Goal: Information Seeking & Learning: Learn about a topic

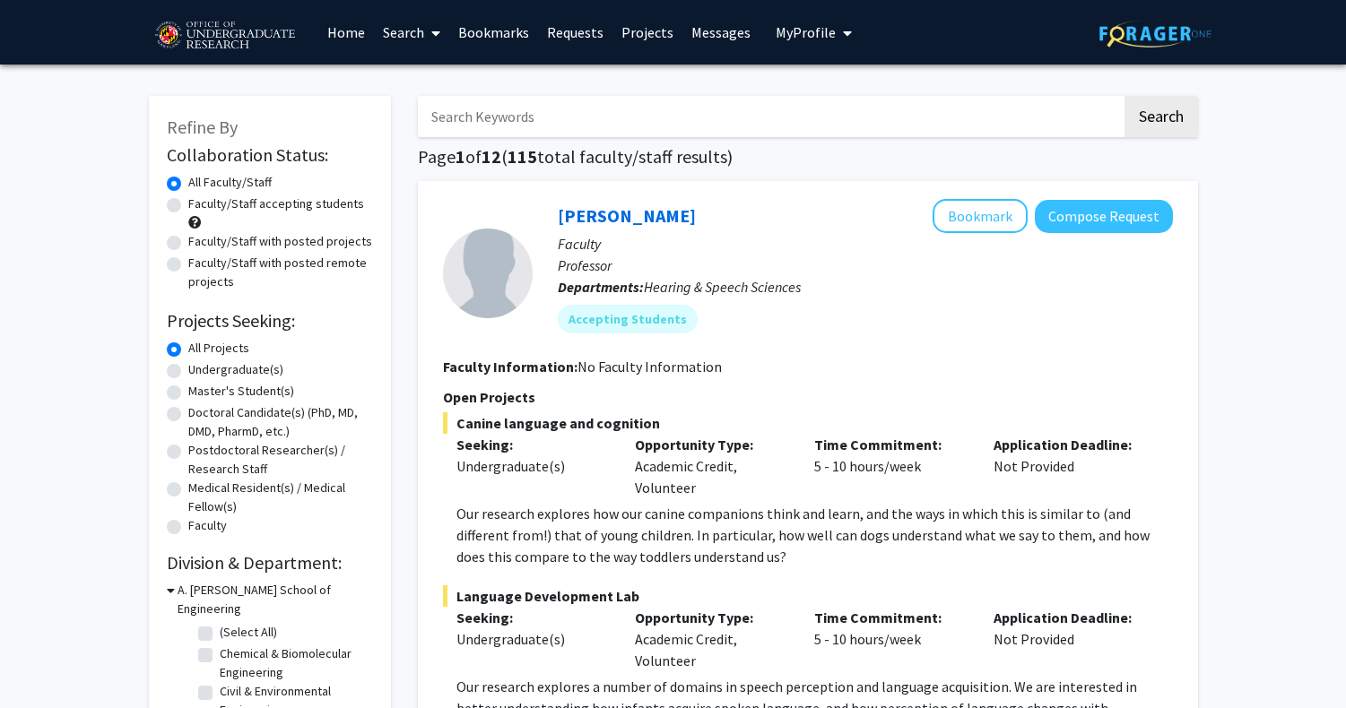
click at [343, 32] on link "Home" at bounding box center [346, 32] width 56 height 63
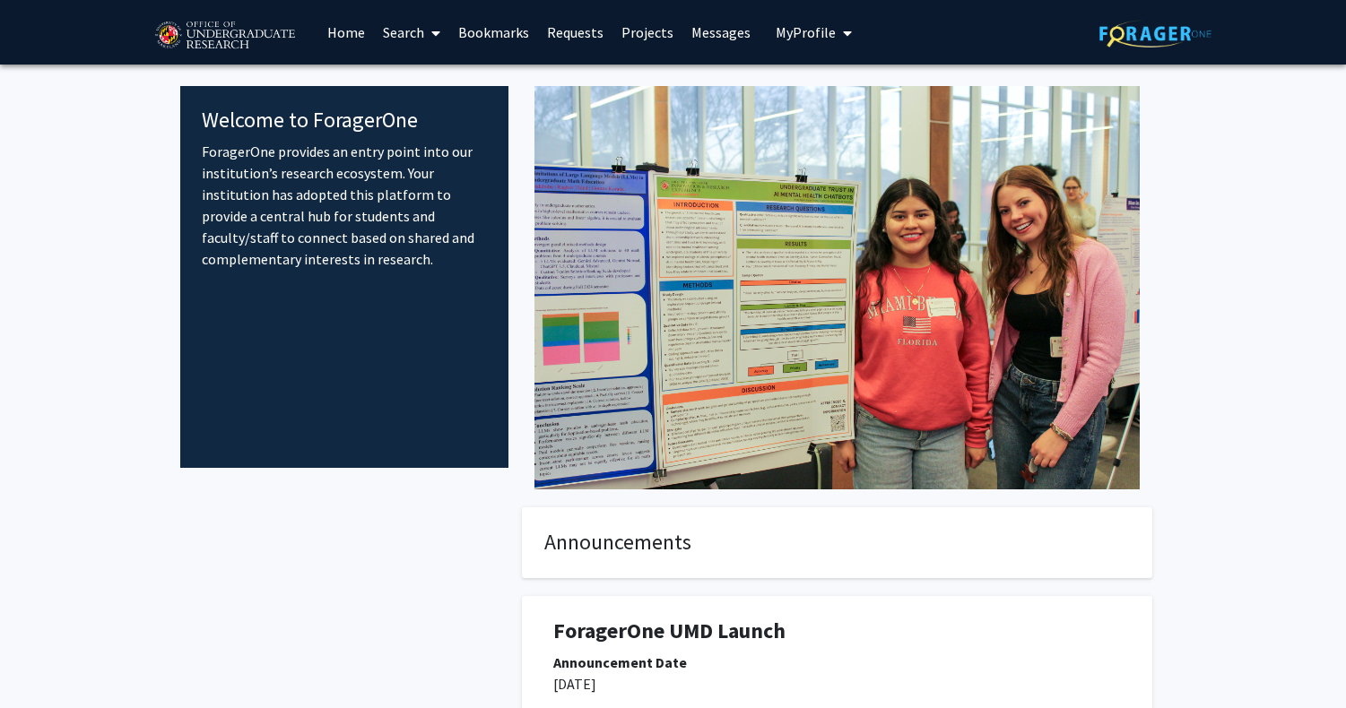
scroll to position [232, 0]
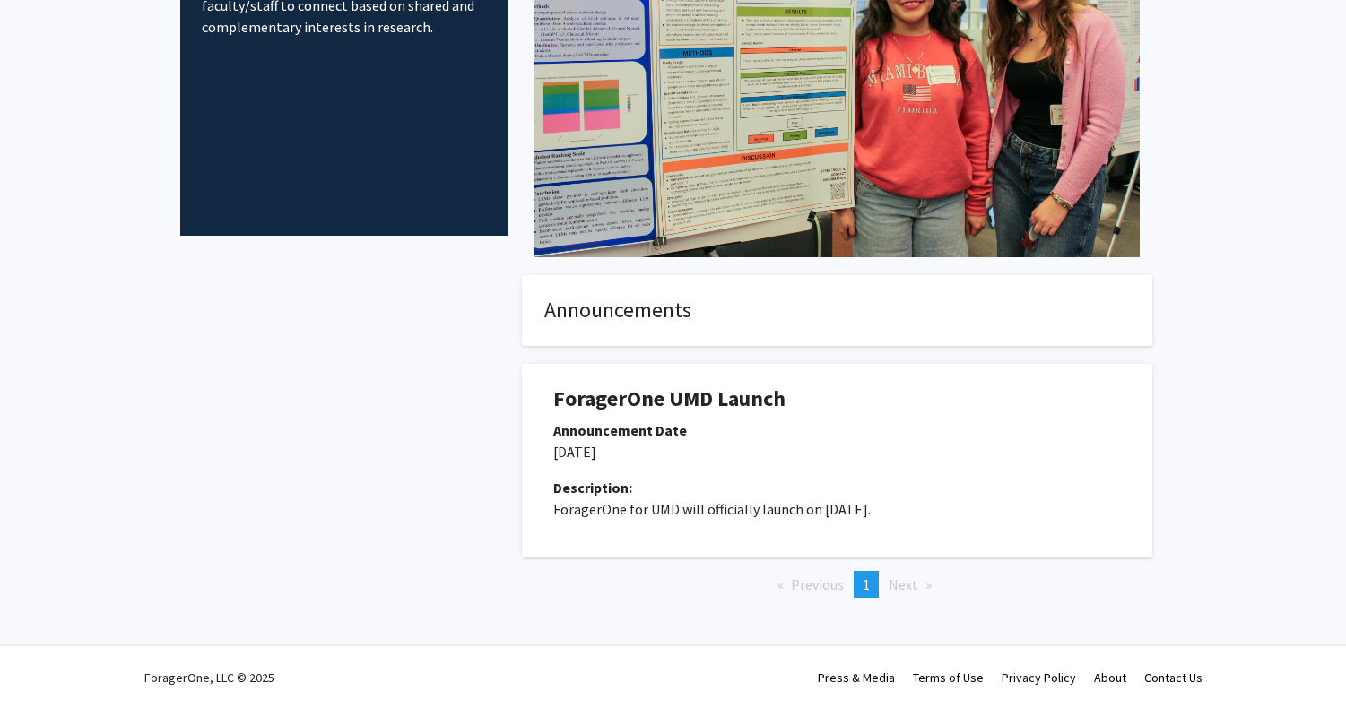
click at [903, 583] on span "Next page" at bounding box center [904, 585] width 30 height 18
click at [858, 572] on li "You're on page 1" at bounding box center [866, 584] width 25 height 27
click at [783, 574] on li "Previous page" at bounding box center [811, 584] width 84 height 27
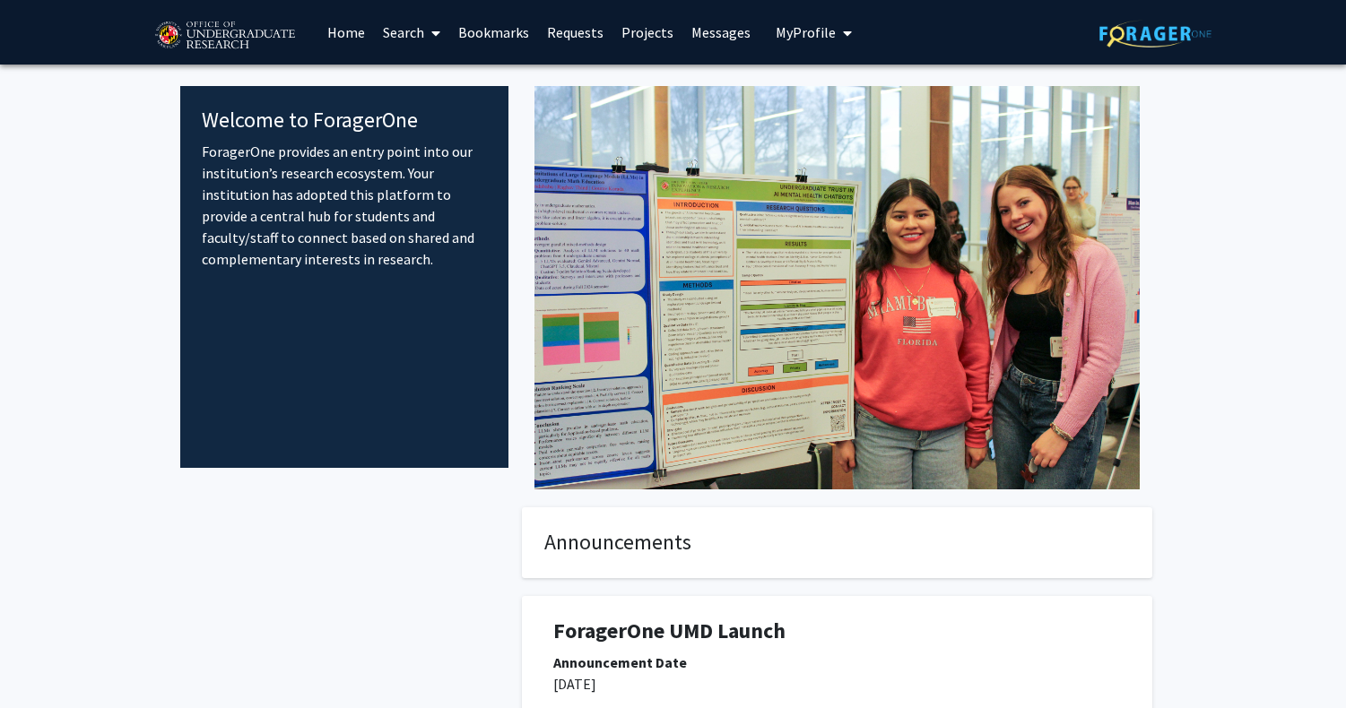
click at [403, 21] on link "Search" at bounding box center [411, 32] width 75 height 63
click at [662, 31] on link "Projects" at bounding box center [648, 32] width 70 height 63
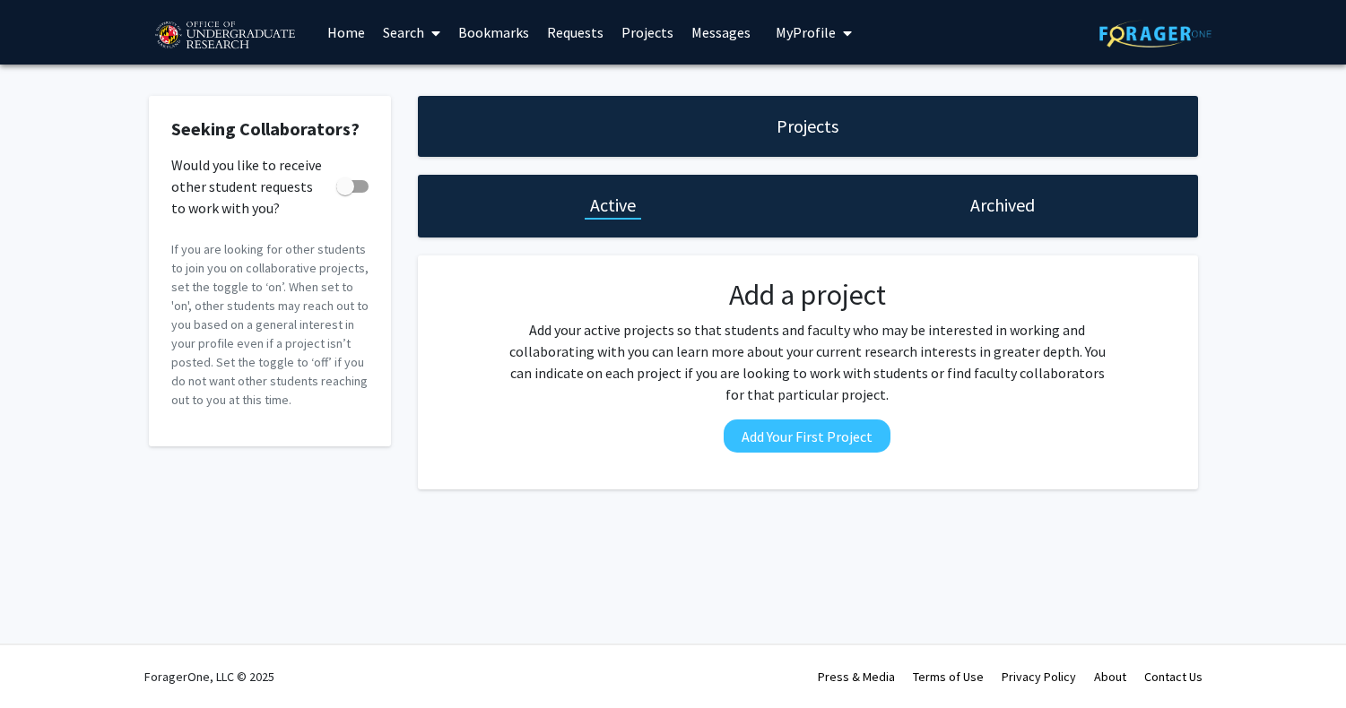
click at [714, 27] on link "Messages" at bounding box center [720, 32] width 77 height 63
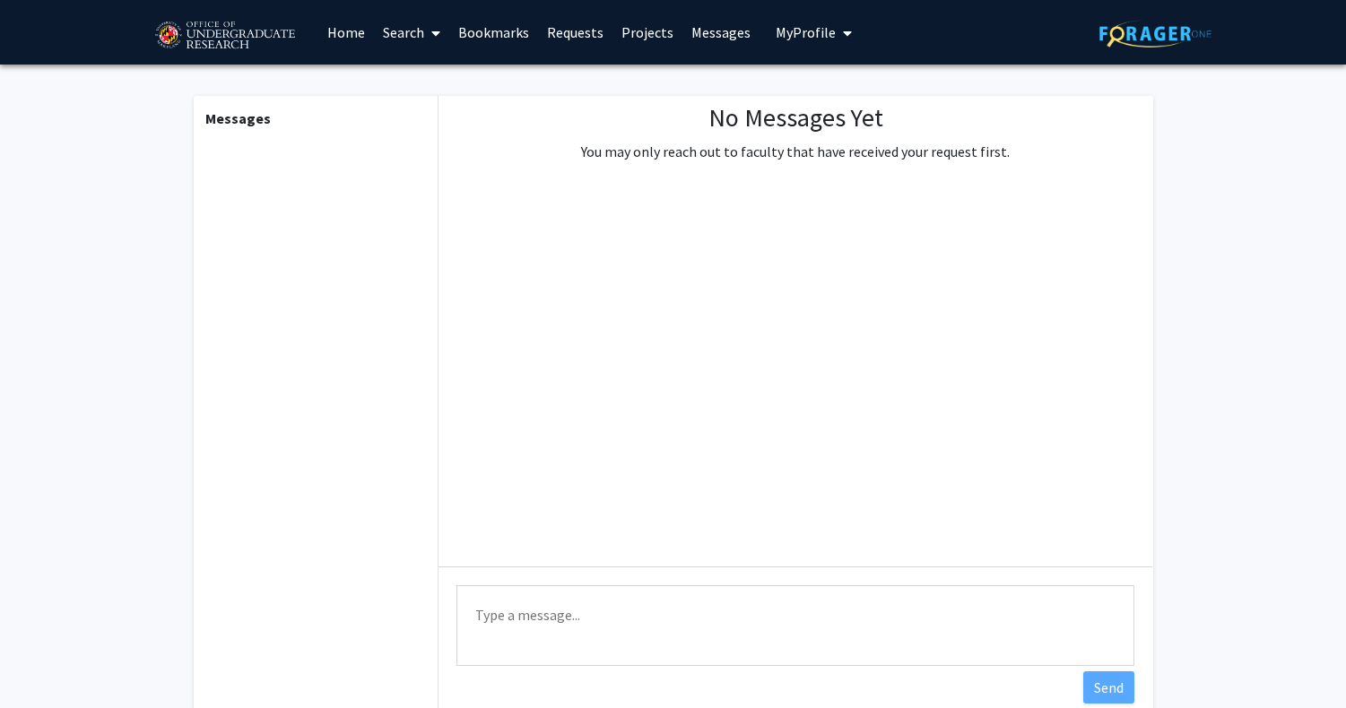
click at [770, 27] on button "My Profile" at bounding box center [813, 32] width 87 height 65
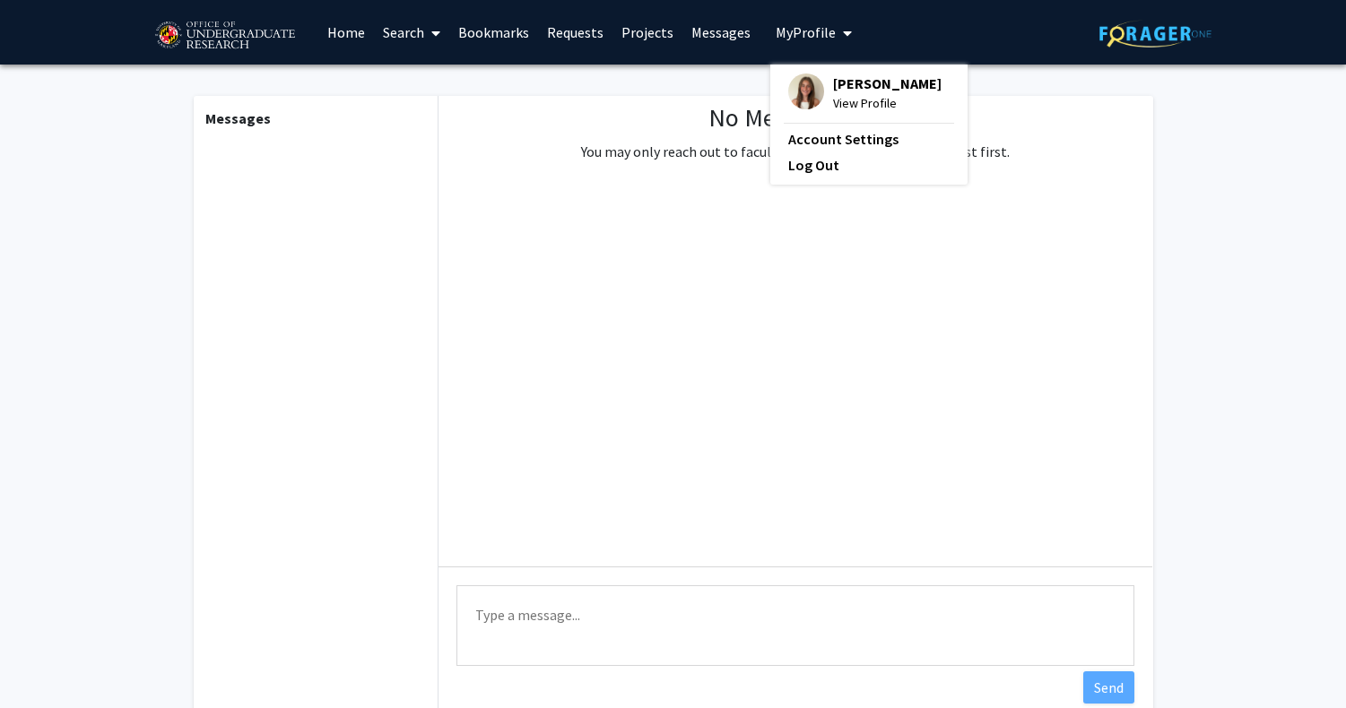
click at [847, 84] on span "[PERSON_NAME]" at bounding box center [887, 84] width 109 height 20
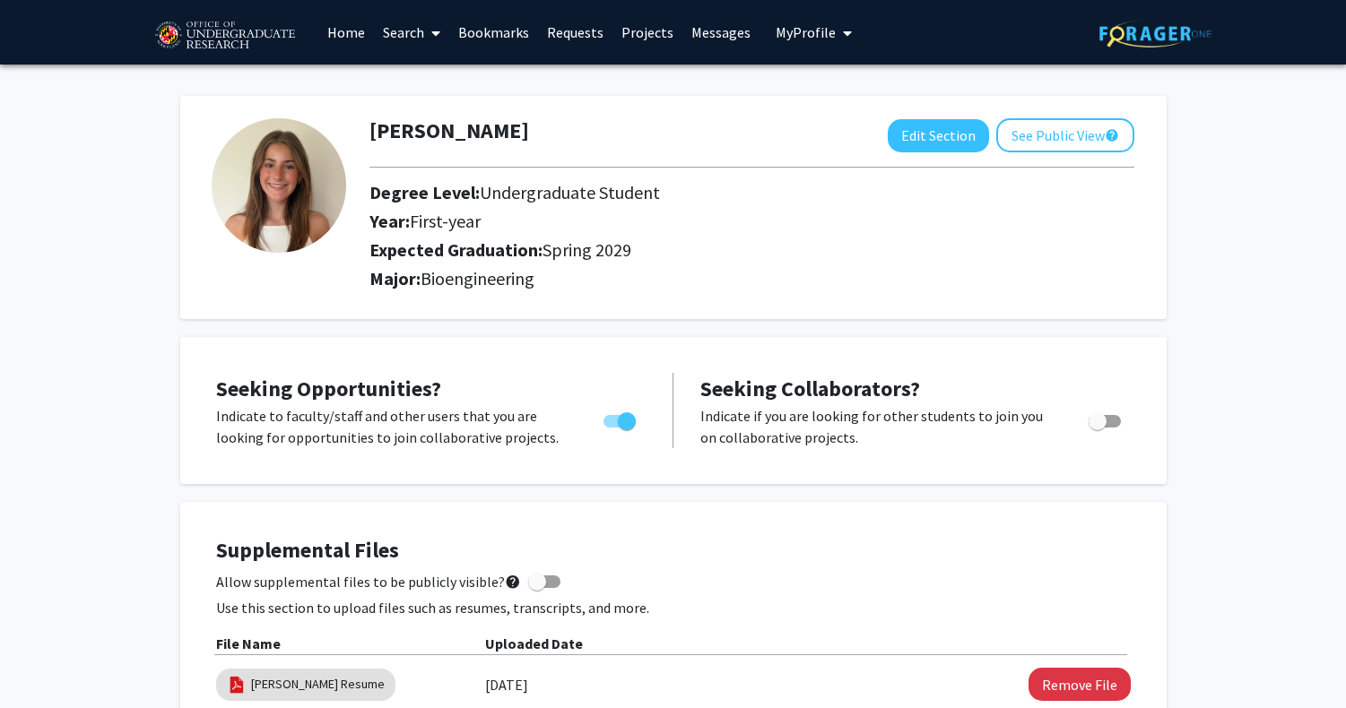
click at [571, 30] on link "Requests" at bounding box center [575, 32] width 74 height 63
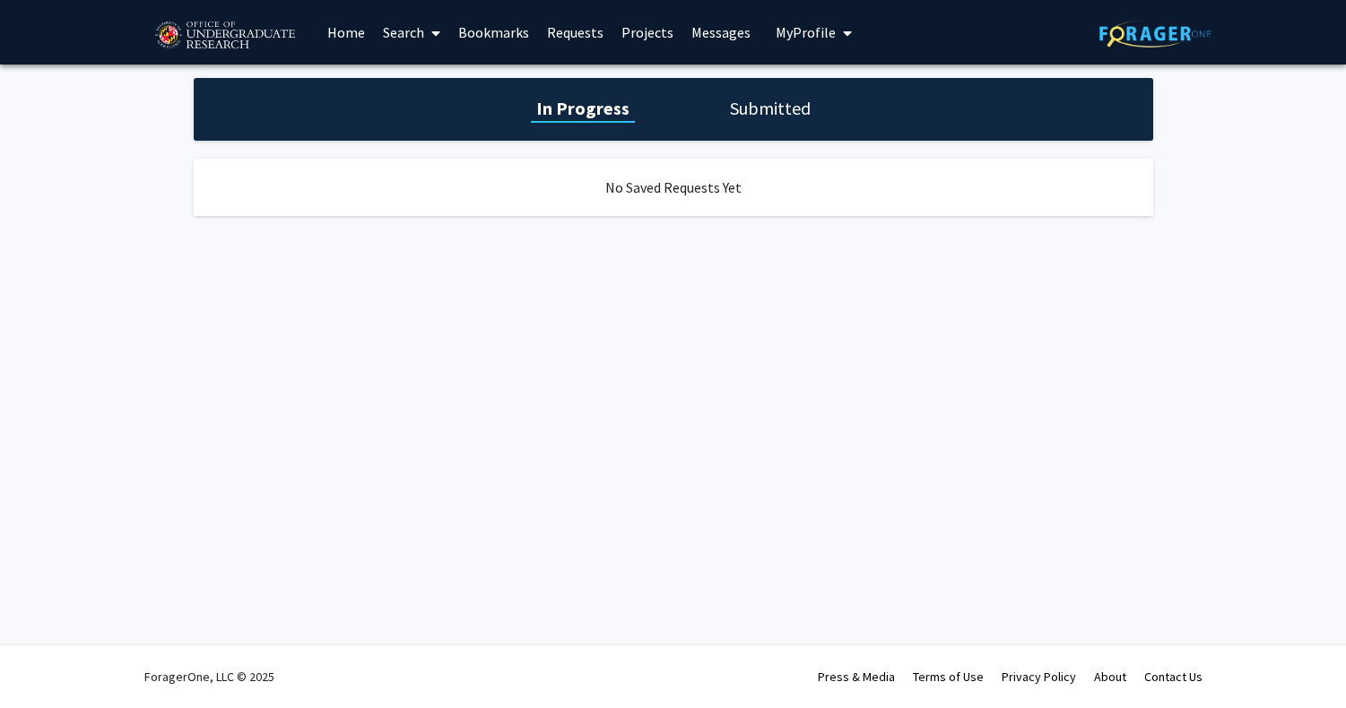
click at [491, 27] on link "Bookmarks" at bounding box center [493, 32] width 89 height 63
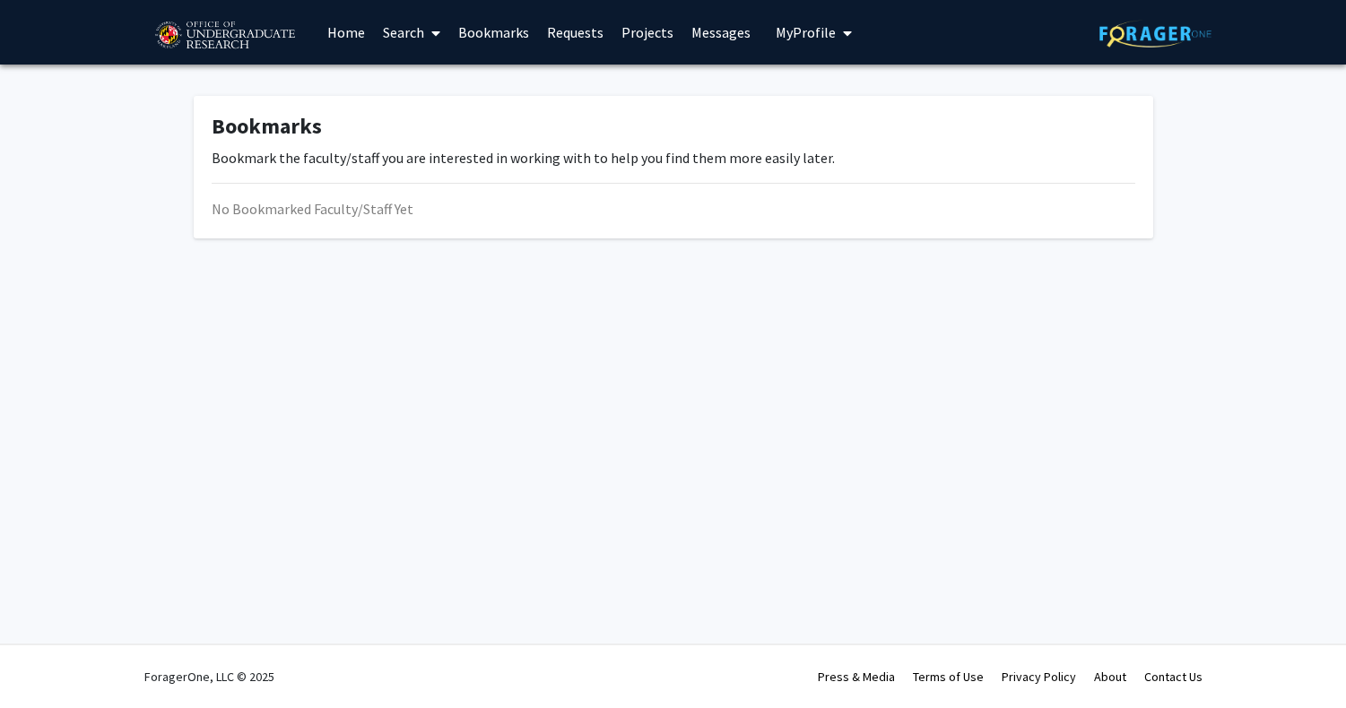
click at [400, 29] on link "Search" at bounding box center [411, 32] width 75 height 63
click at [438, 86] on span "Faculty/Staff" at bounding box center [440, 83] width 132 height 36
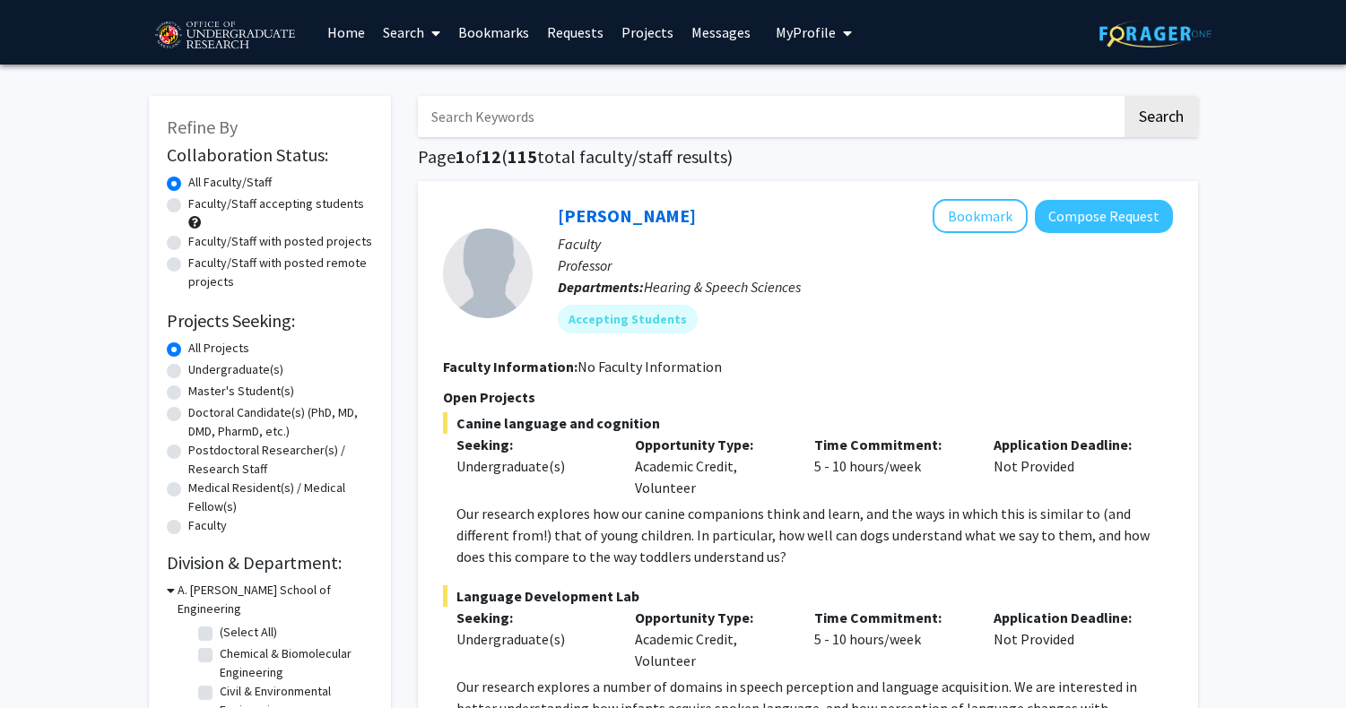
click at [639, 22] on link "Projects" at bounding box center [648, 32] width 70 height 63
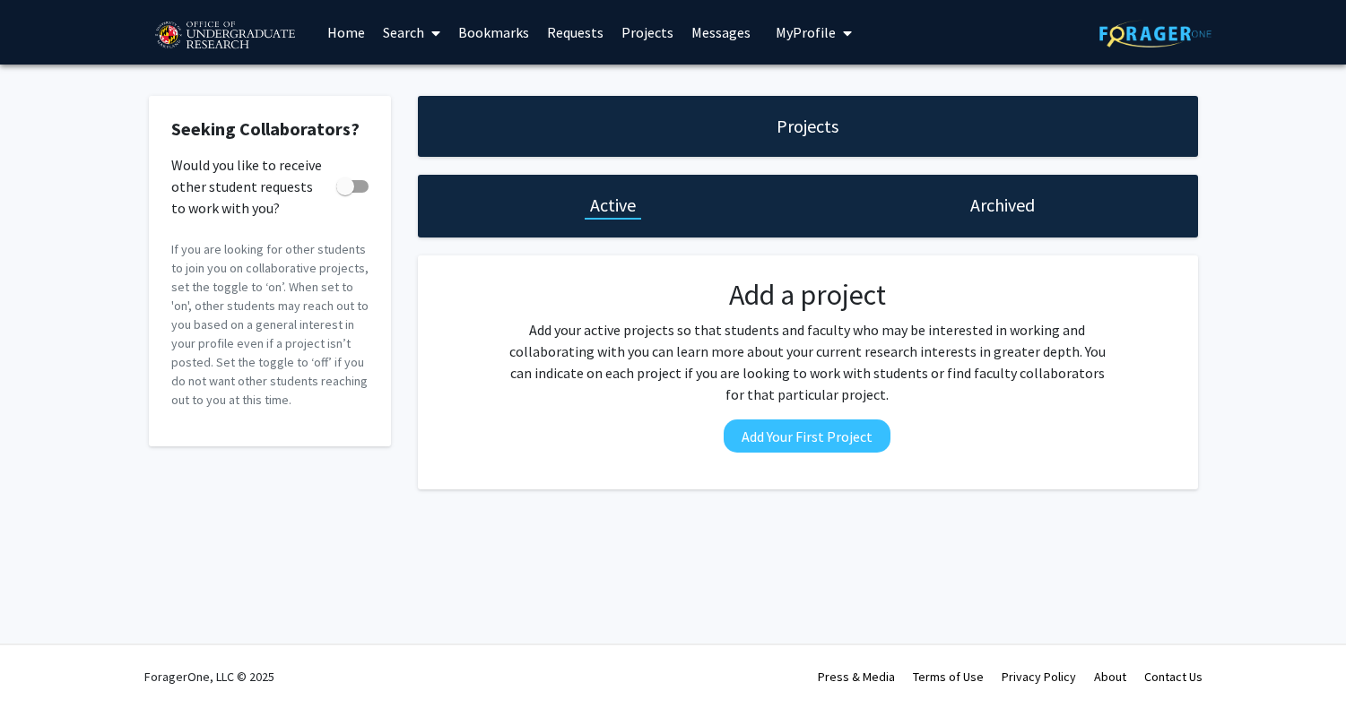
click at [421, 34] on link "Search" at bounding box center [411, 32] width 75 height 63
click at [421, 69] on span "Faculty/Staff" at bounding box center [440, 83] width 132 height 36
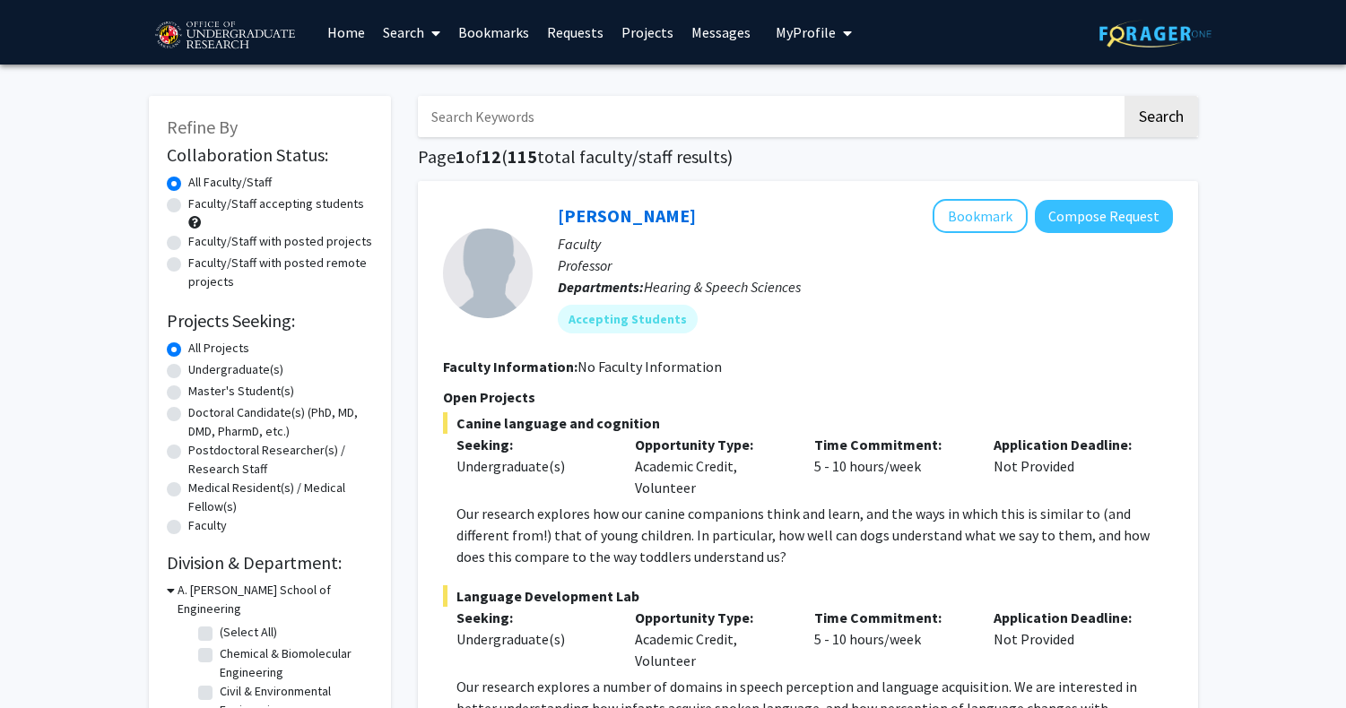
click at [188, 373] on label "Undergraduate(s)" at bounding box center [235, 370] width 95 height 19
click at [188, 372] on input "Undergraduate(s)" at bounding box center [194, 367] width 12 height 12
radio input "true"
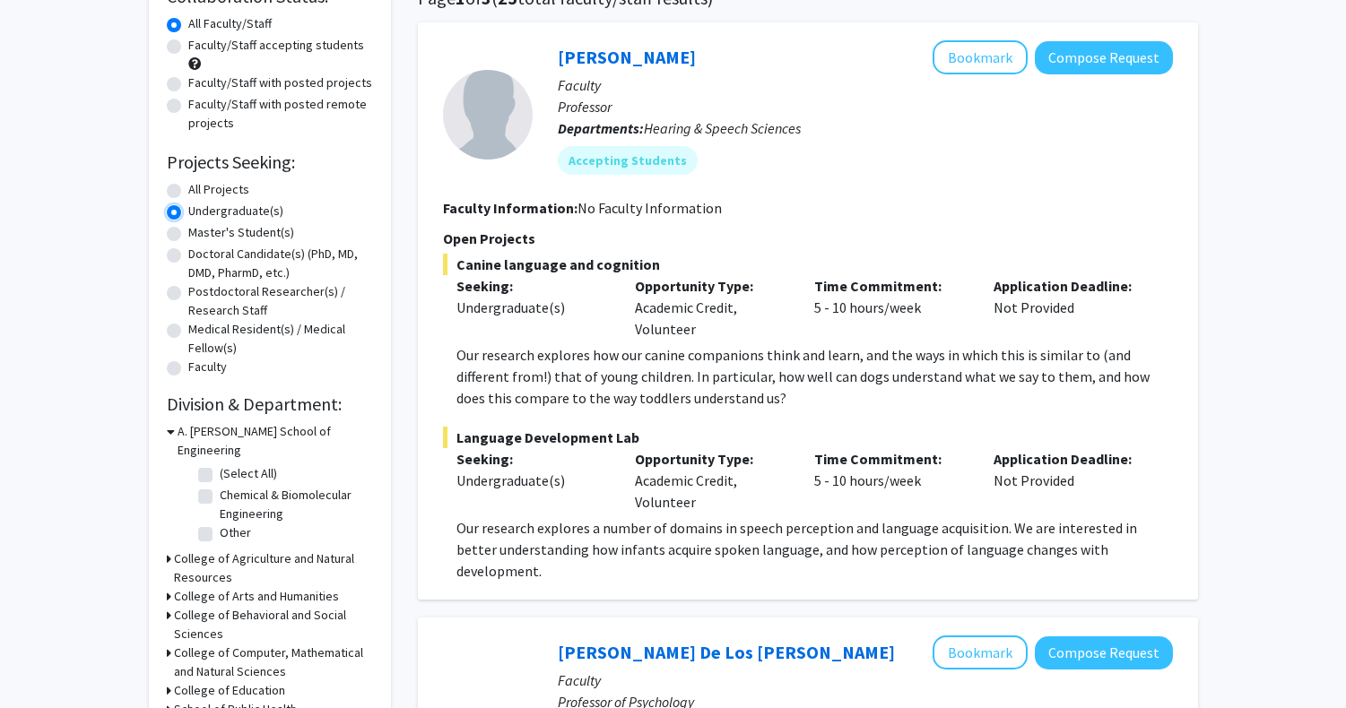
scroll to position [167, 0]
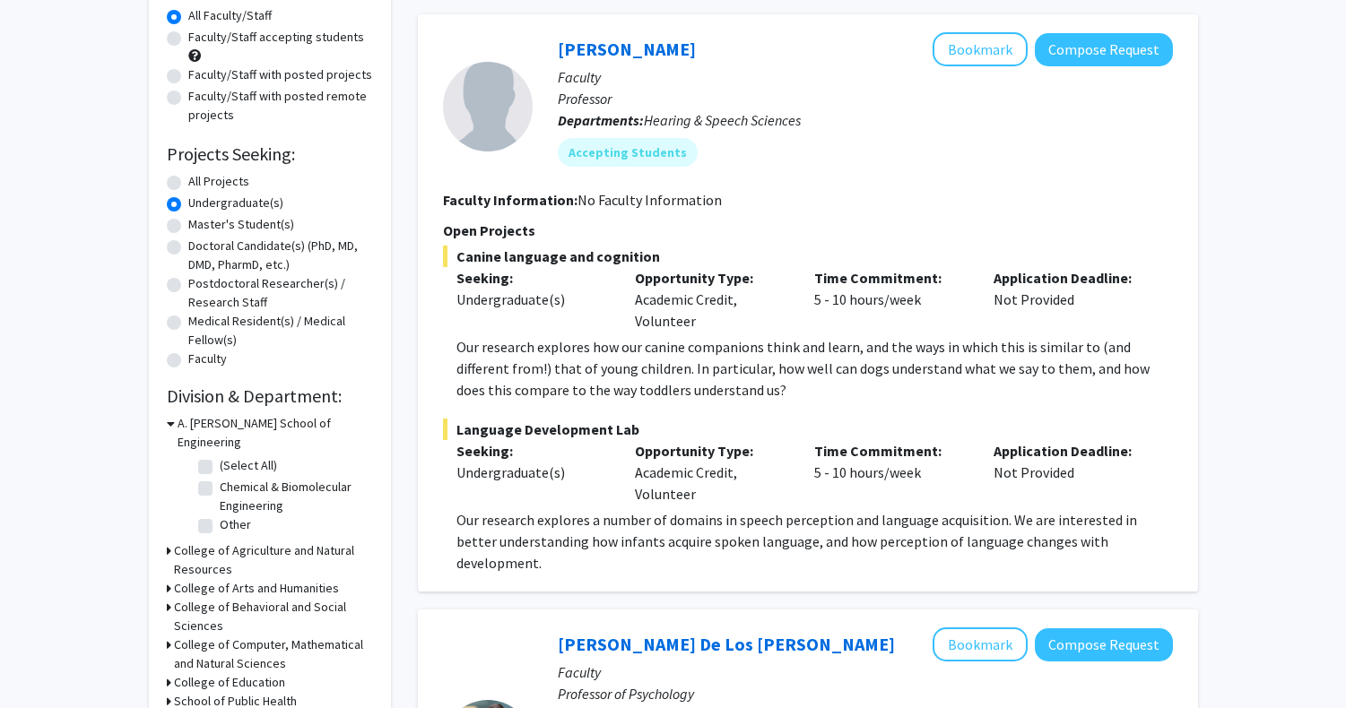
click at [202, 428] on h3 "A. [PERSON_NAME] School of Engineering" at bounding box center [275, 433] width 195 height 38
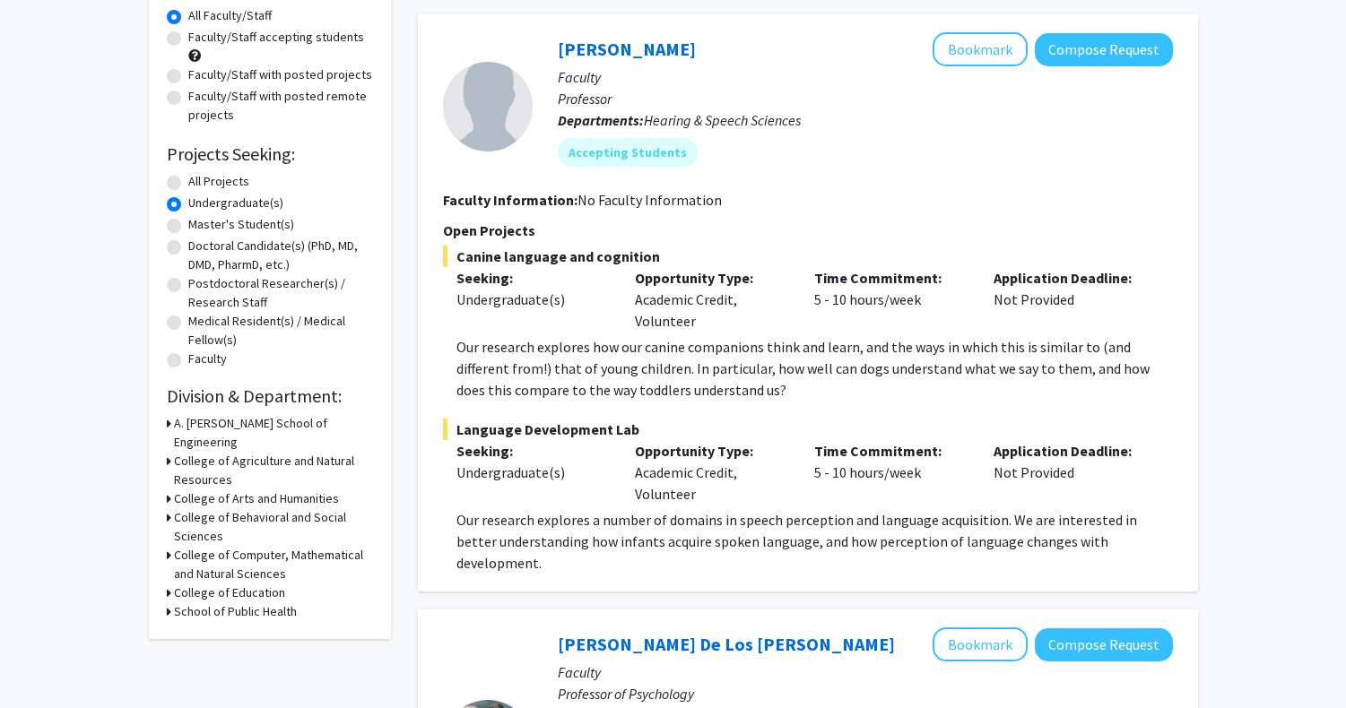
click at [202, 428] on h3 "A. [PERSON_NAME] School of Engineering" at bounding box center [273, 433] width 199 height 38
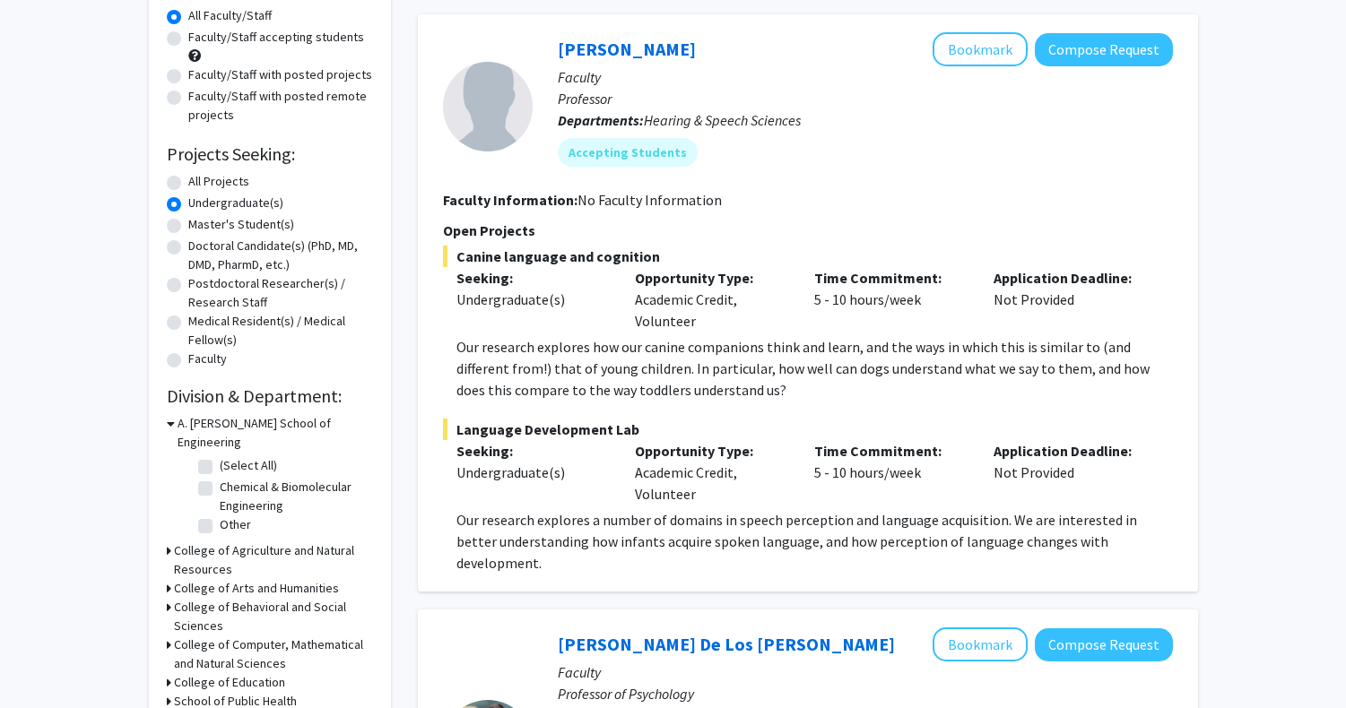
click at [212, 456] on fg-checkbox "(Select All) (Select All)" at bounding box center [283, 467] width 170 height 22
click at [220, 456] on label "(Select All)" at bounding box center [248, 465] width 57 height 19
click at [220, 456] on input "(Select All)" at bounding box center [226, 462] width 12 height 12
checkbox input "true"
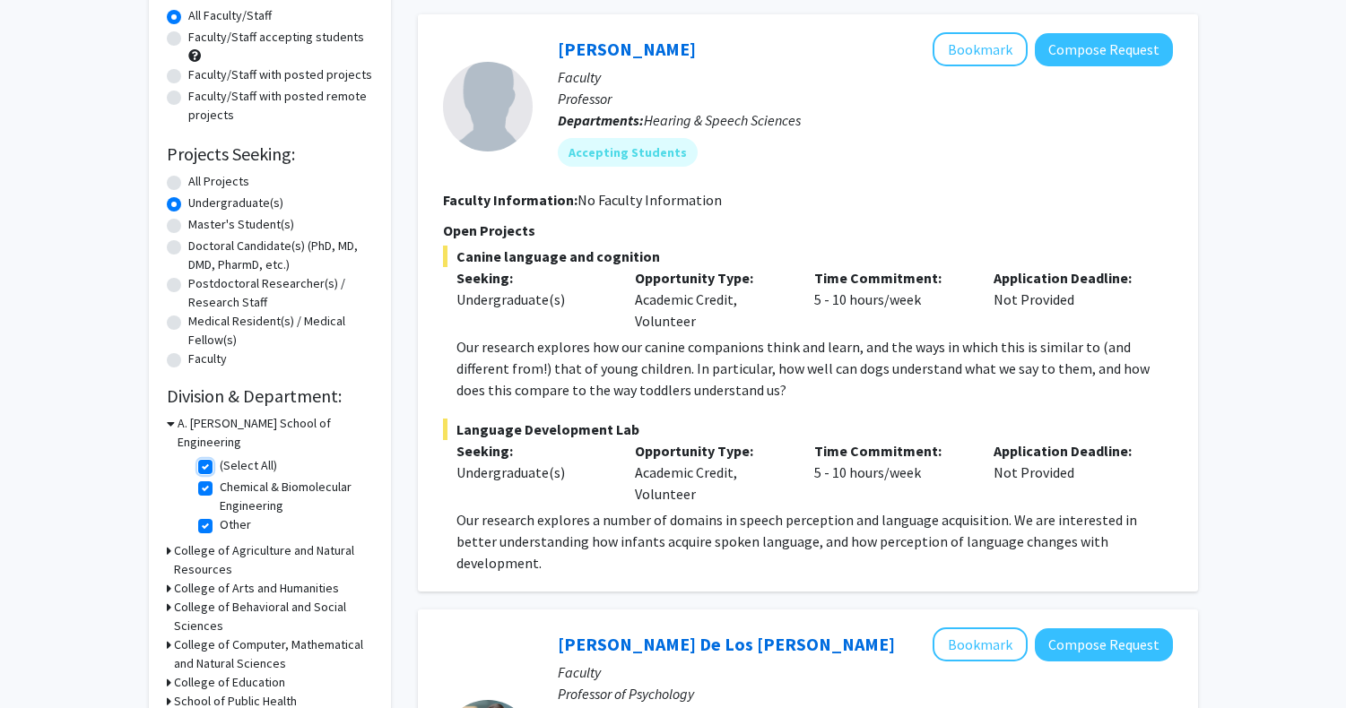
checkbox input "true"
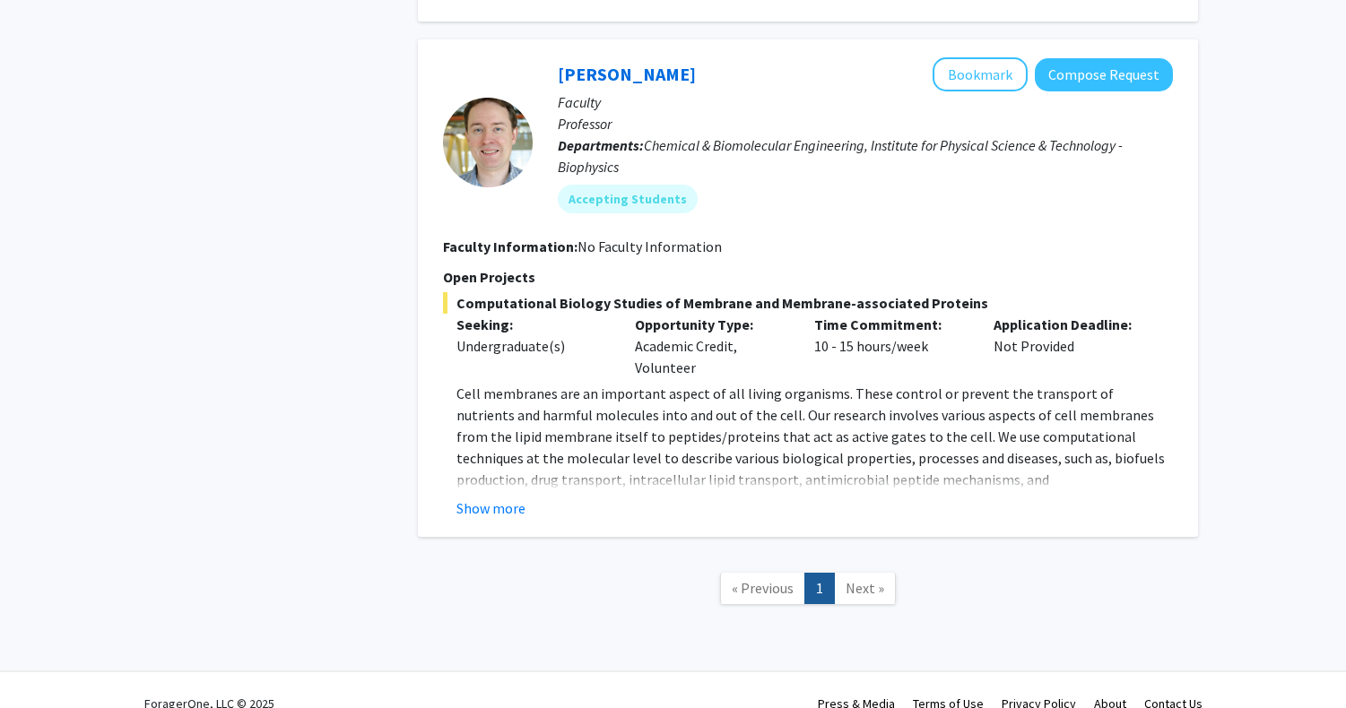
scroll to position [923, 0]
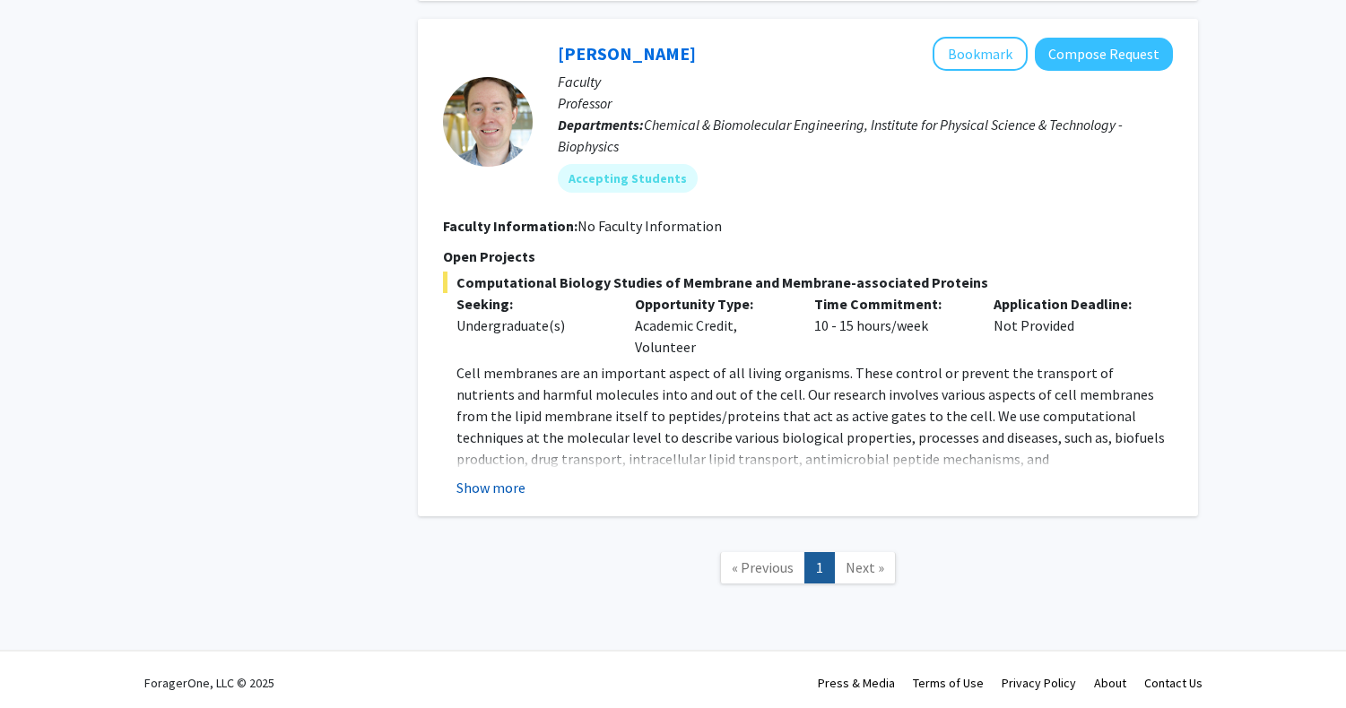
click at [485, 487] on button "Show more" at bounding box center [490, 488] width 69 height 22
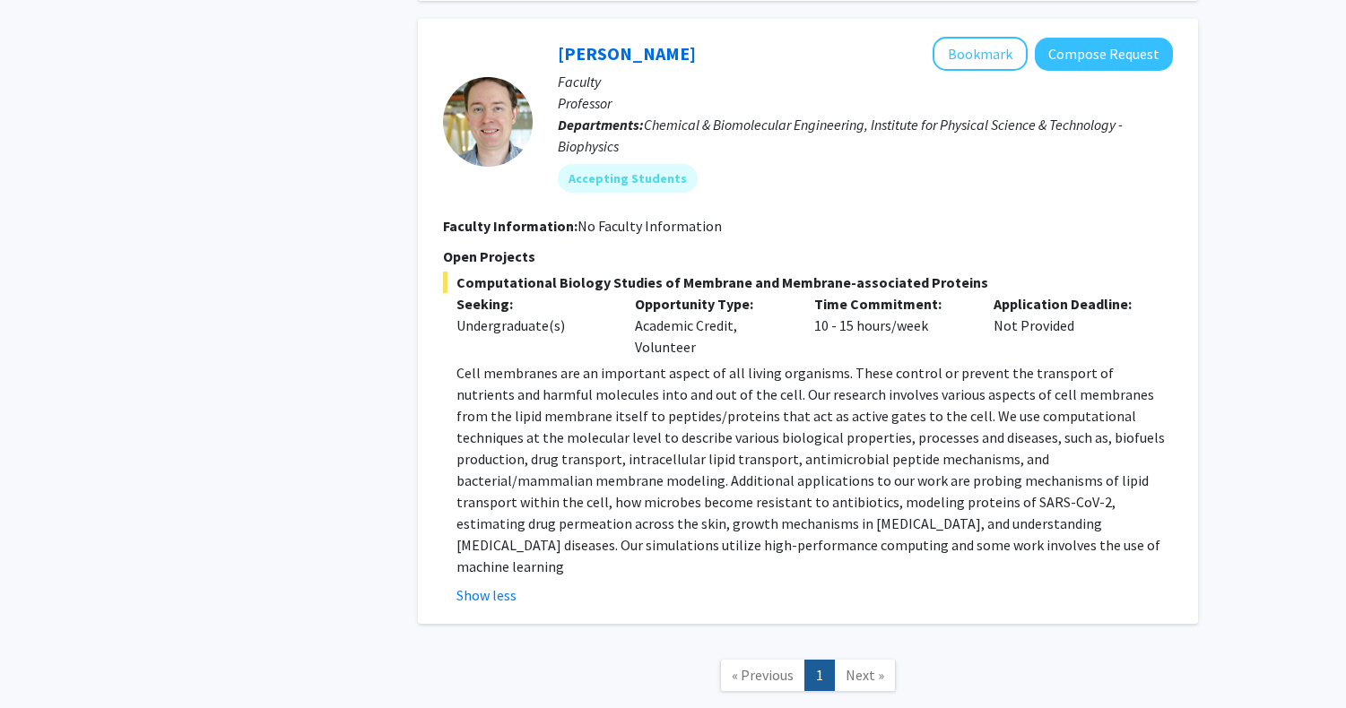
click at [864, 666] on span "Next »" at bounding box center [865, 675] width 39 height 18
click at [790, 666] on span "« Previous" at bounding box center [763, 675] width 62 height 18
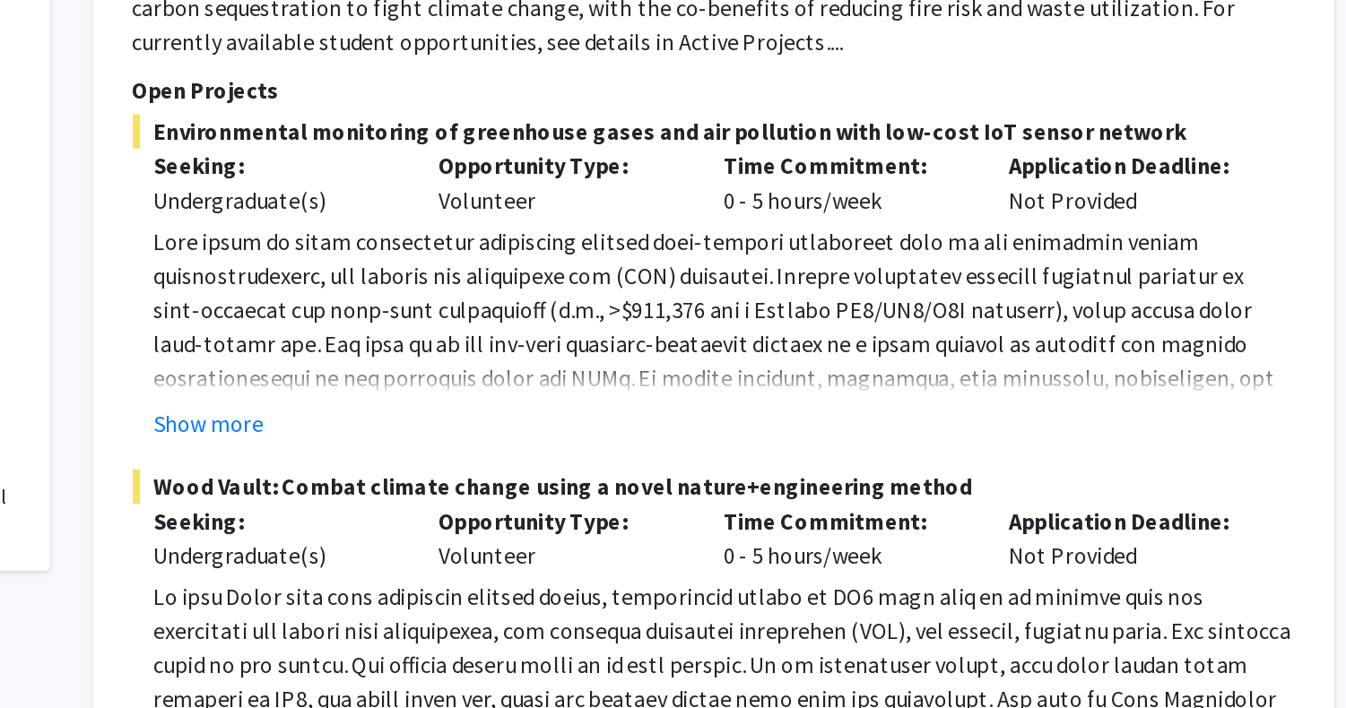
scroll to position [402, 0]
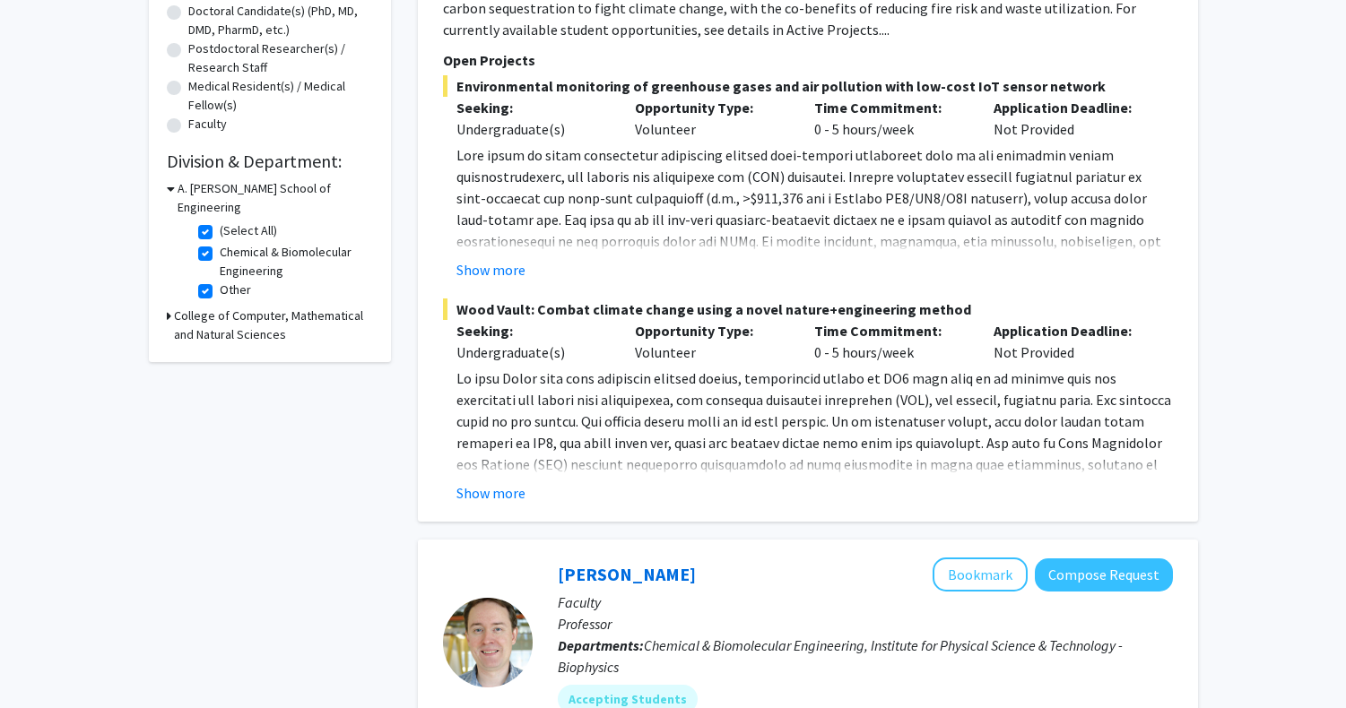
click at [220, 222] on label "(Select All)" at bounding box center [248, 231] width 57 height 19
click at [220, 222] on input "(Select All)" at bounding box center [226, 228] width 12 height 12
checkbox input "false"
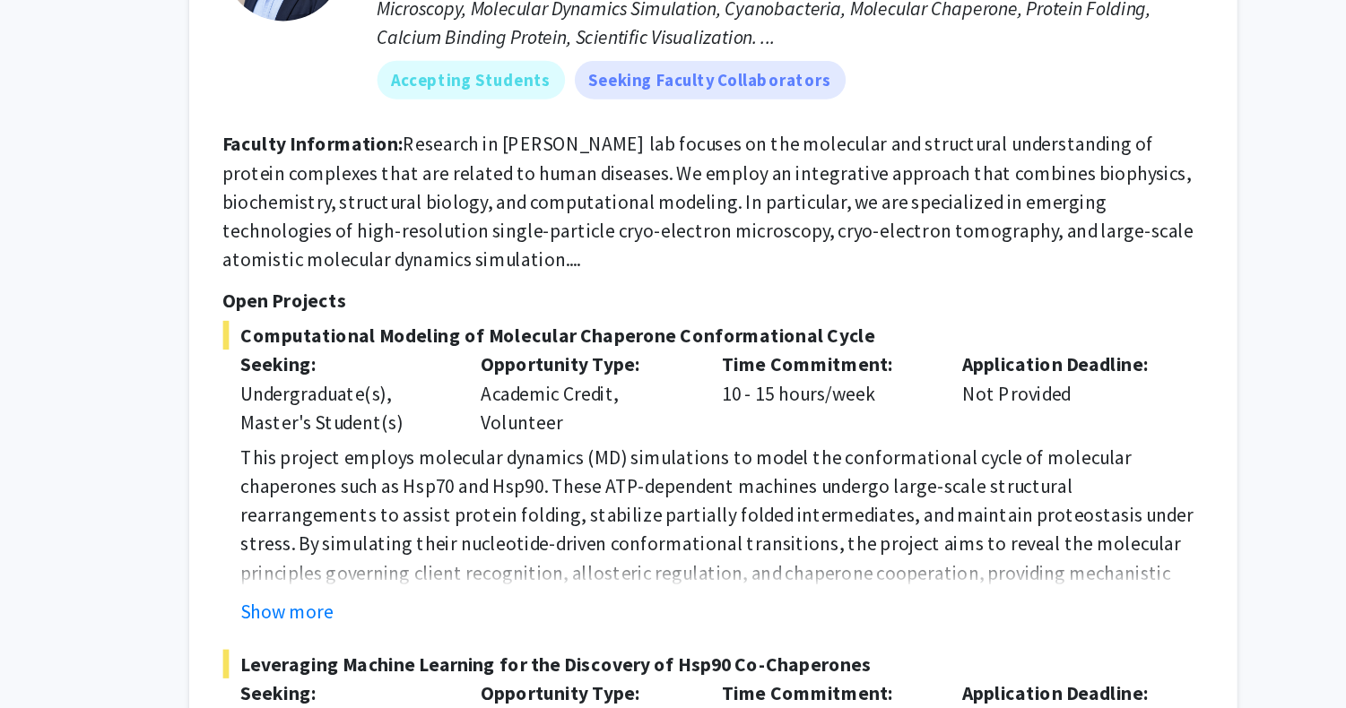
scroll to position [4754, 0]
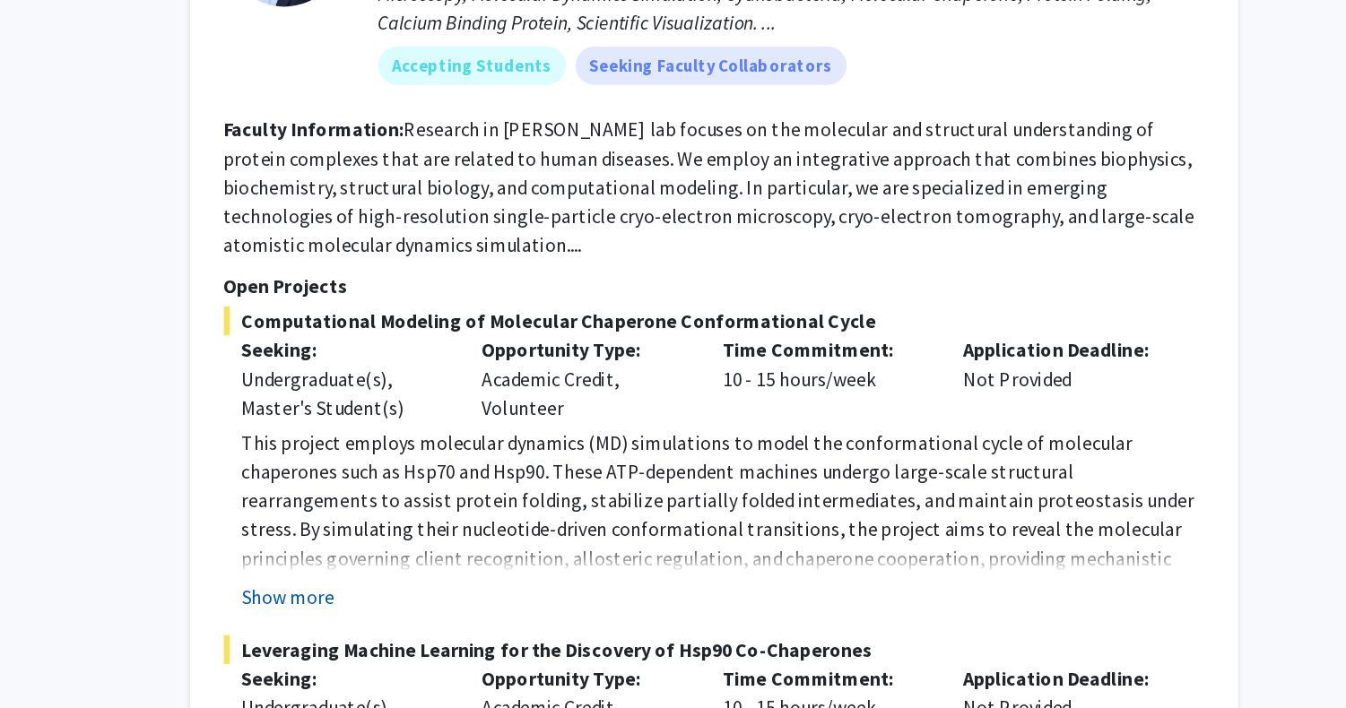
click at [513, 614] on button "Show more" at bounding box center [490, 625] width 69 height 22
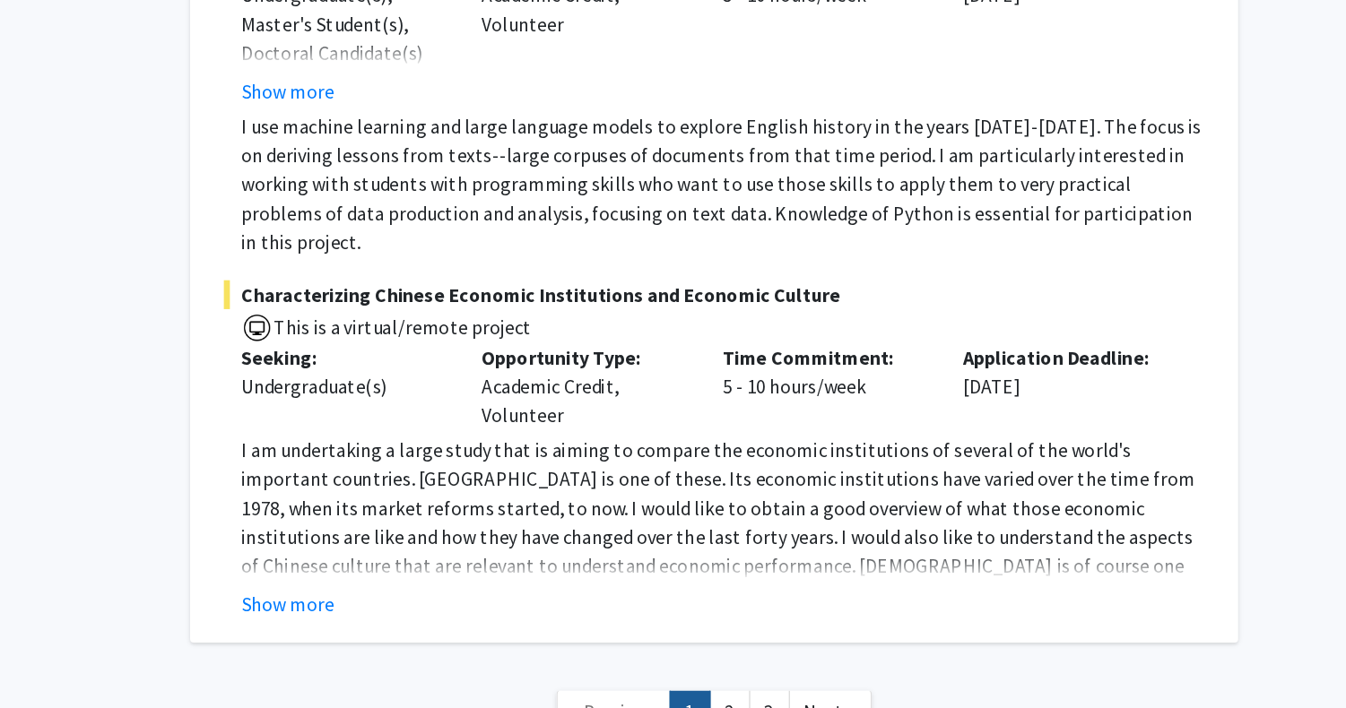
scroll to position [8552, 0]
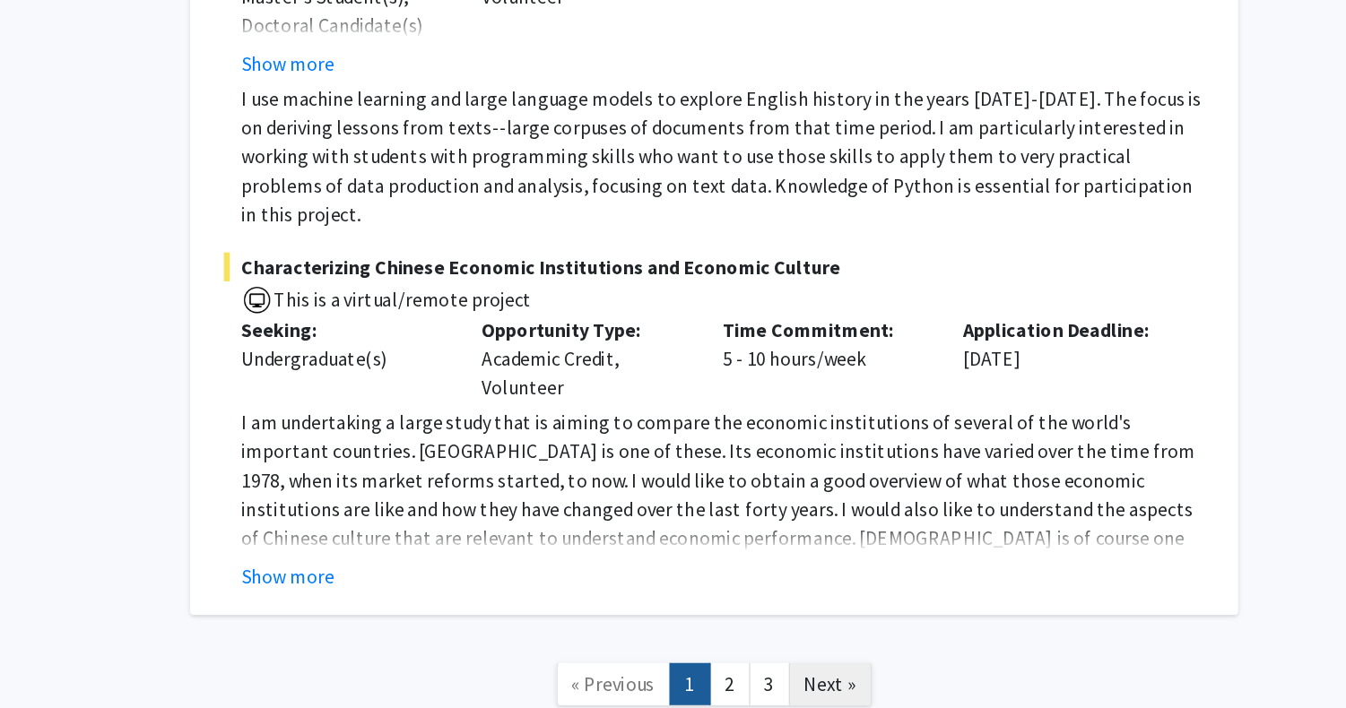
click at [882, 681] on span "Next »" at bounding box center [894, 690] width 39 height 18
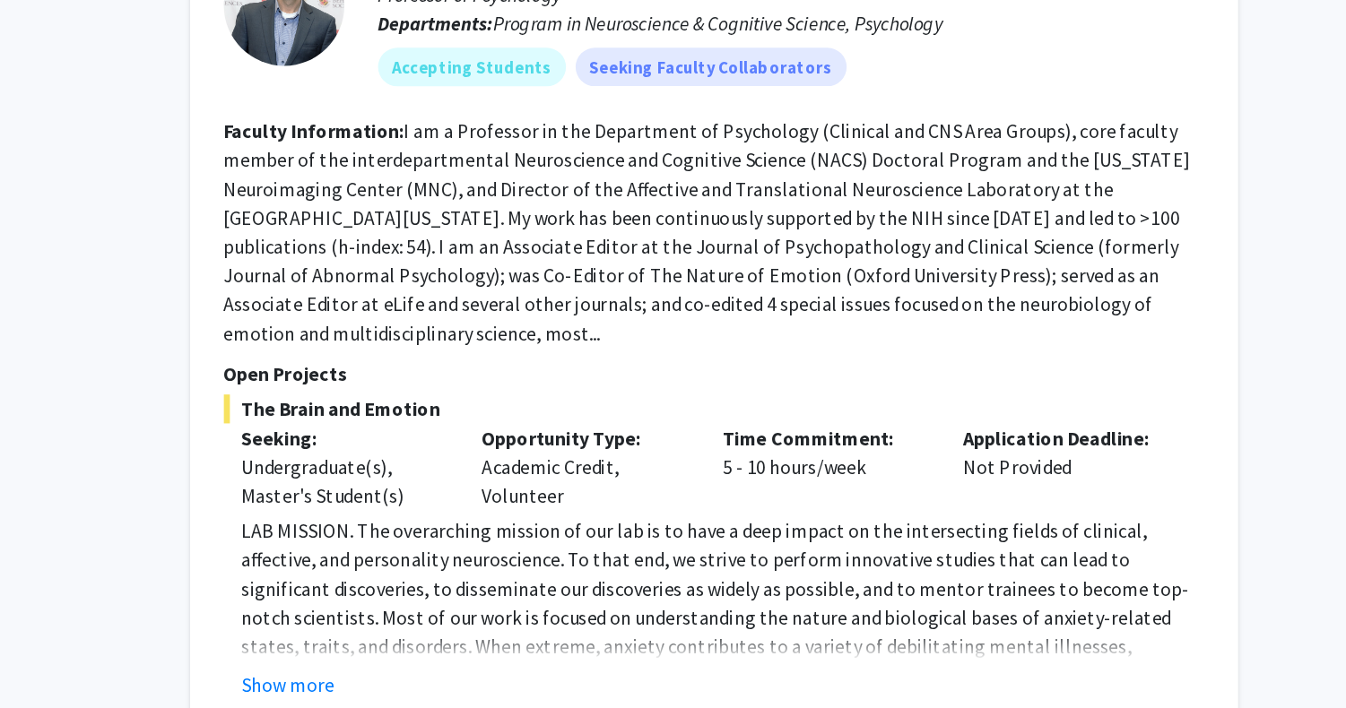
scroll to position [4946, 0]
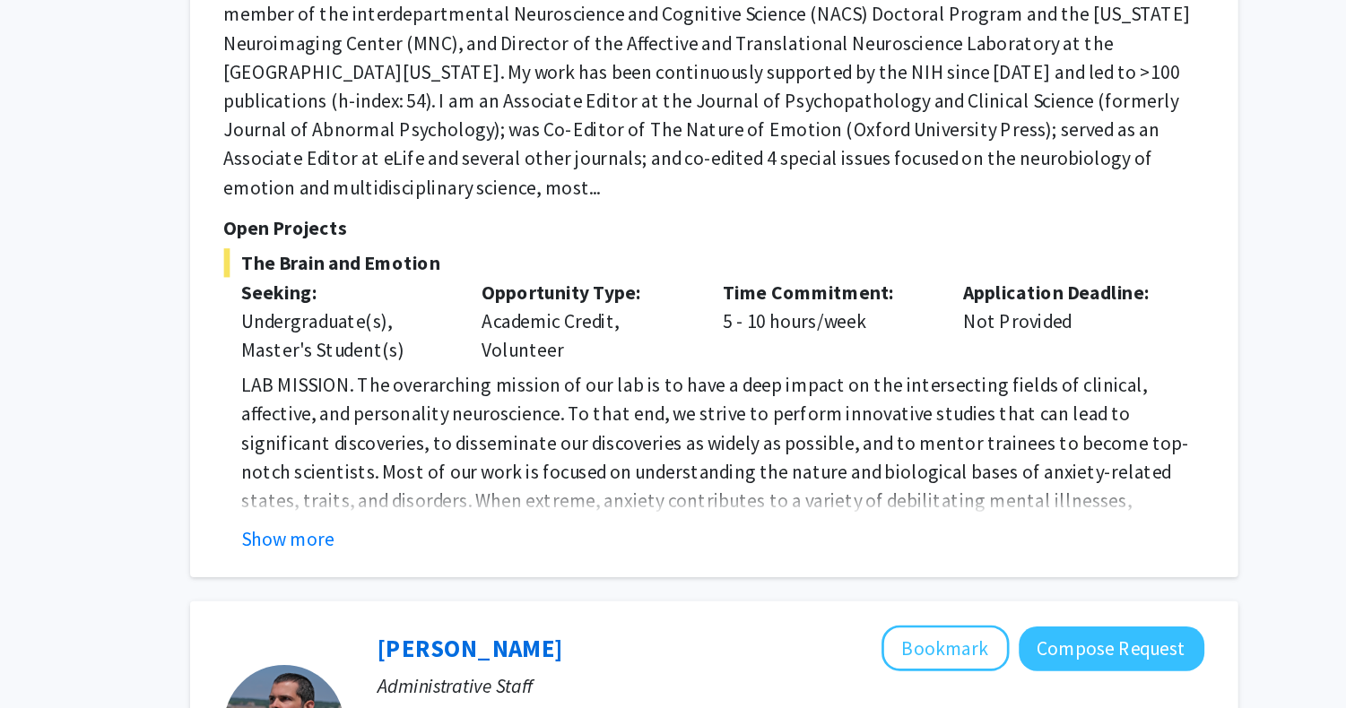
click at [509, 491] on div "Alexander Shackman Bookmark Compose Request Faculty Professor of Psychology Dep…" at bounding box center [808, 235] width 780 height 627
click at [501, 509] on button "Show more" at bounding box center [490, 520] width 69 height 22
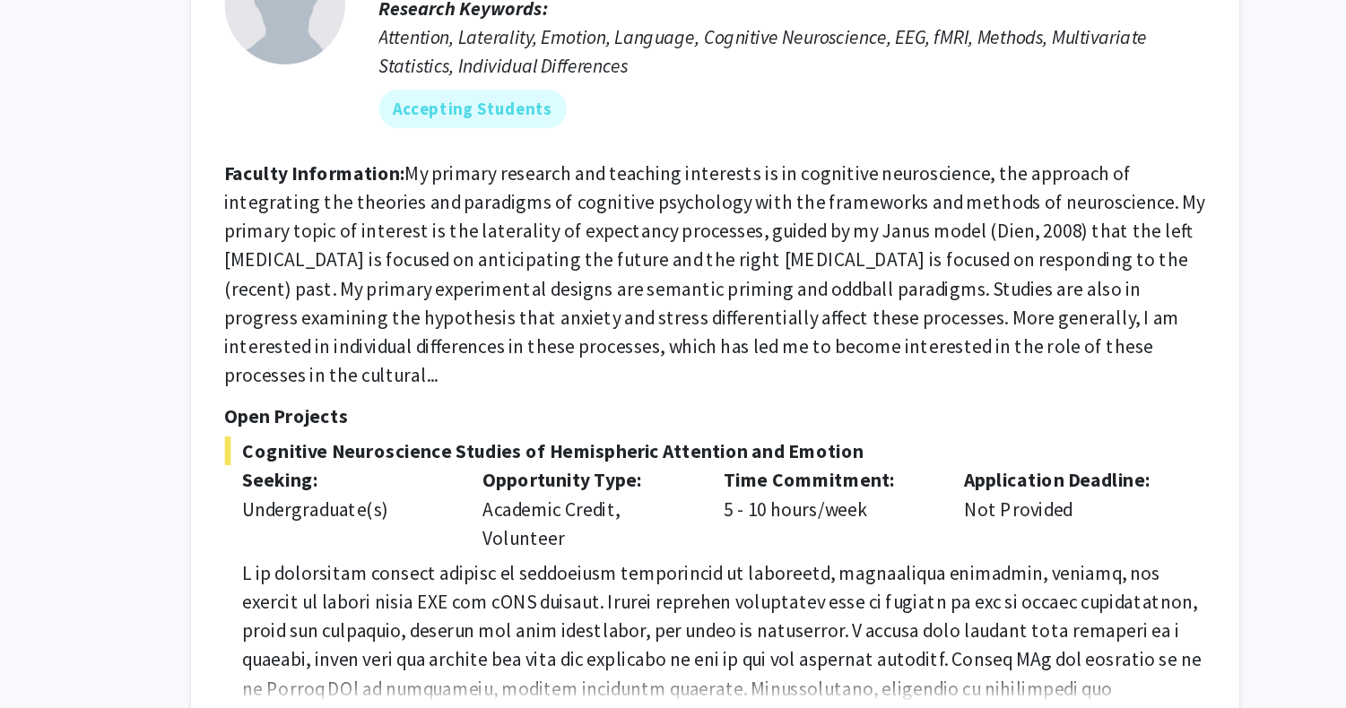
scroll to position [6248, 0]
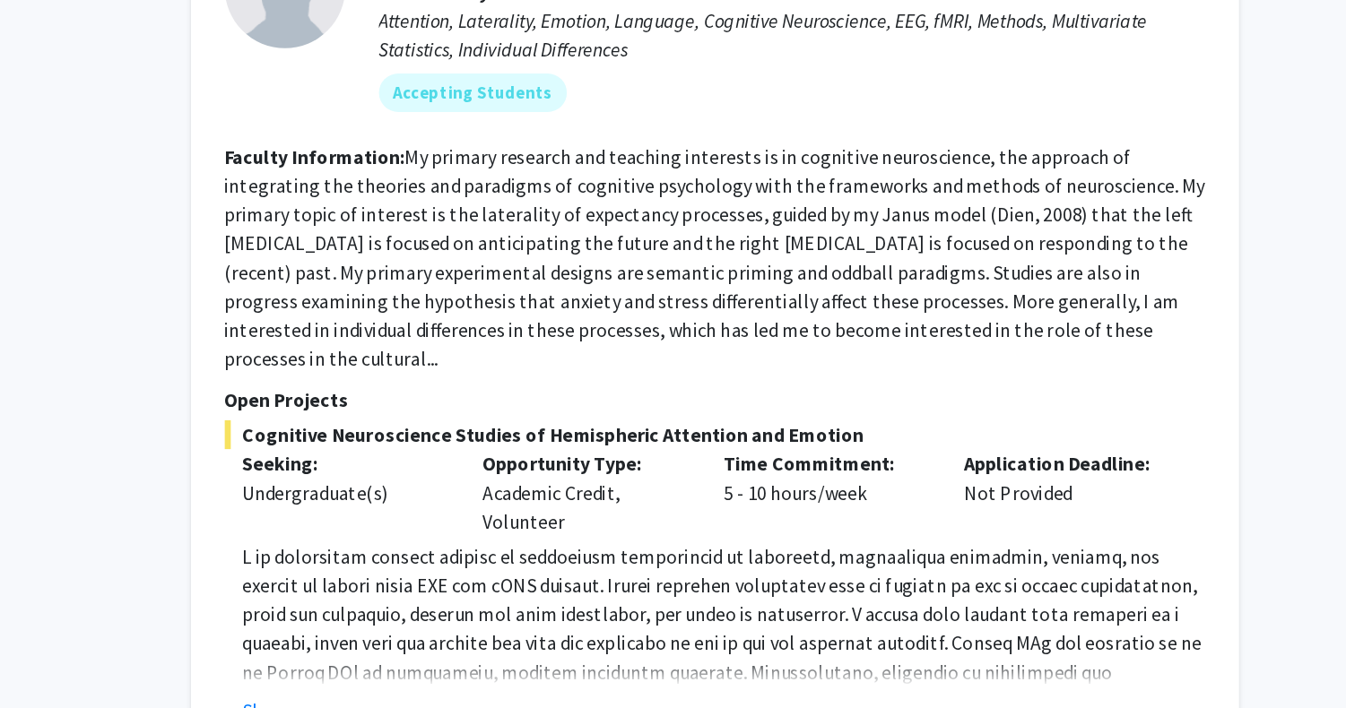
click at [491, 630] on fg-read-more "Show more" at bounding box center [808, 651] width 730 height 136
click at [491, 698] on button "Show more" at bounding box center [490, 709] width 69 height 22
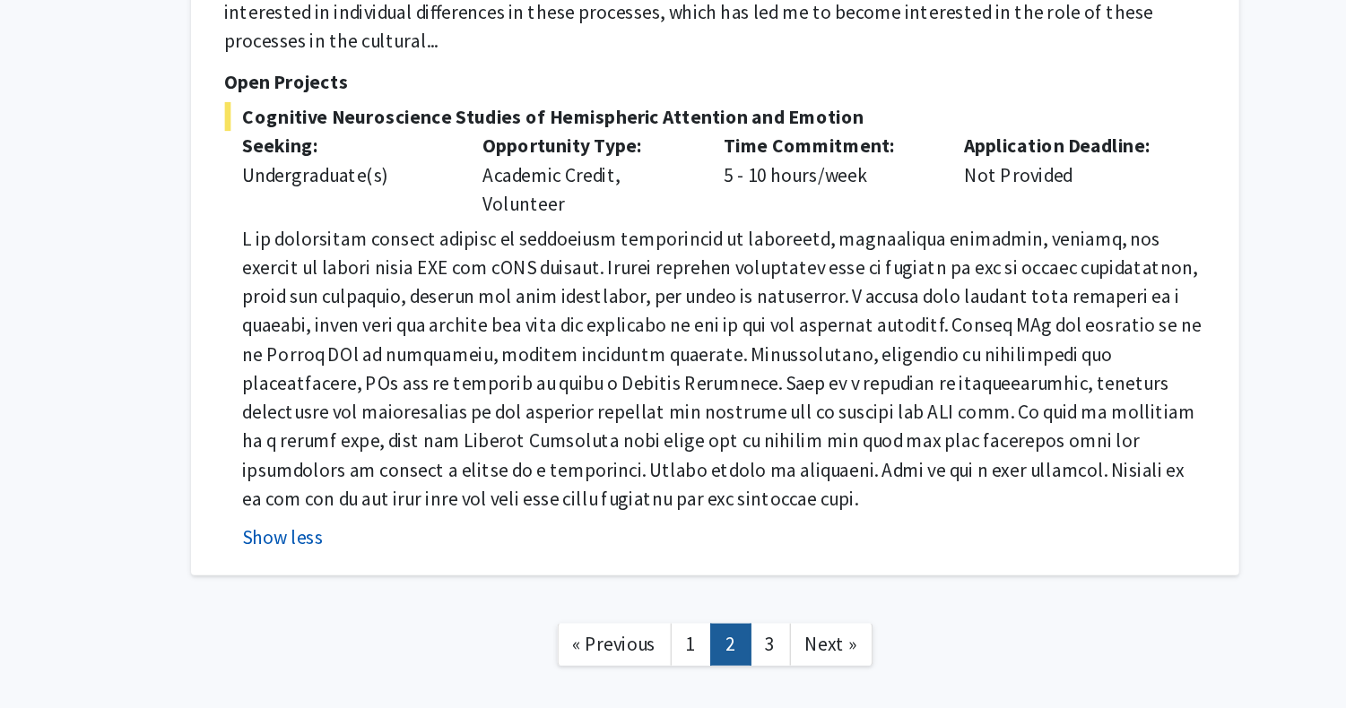
scroll to position [6518, 0]
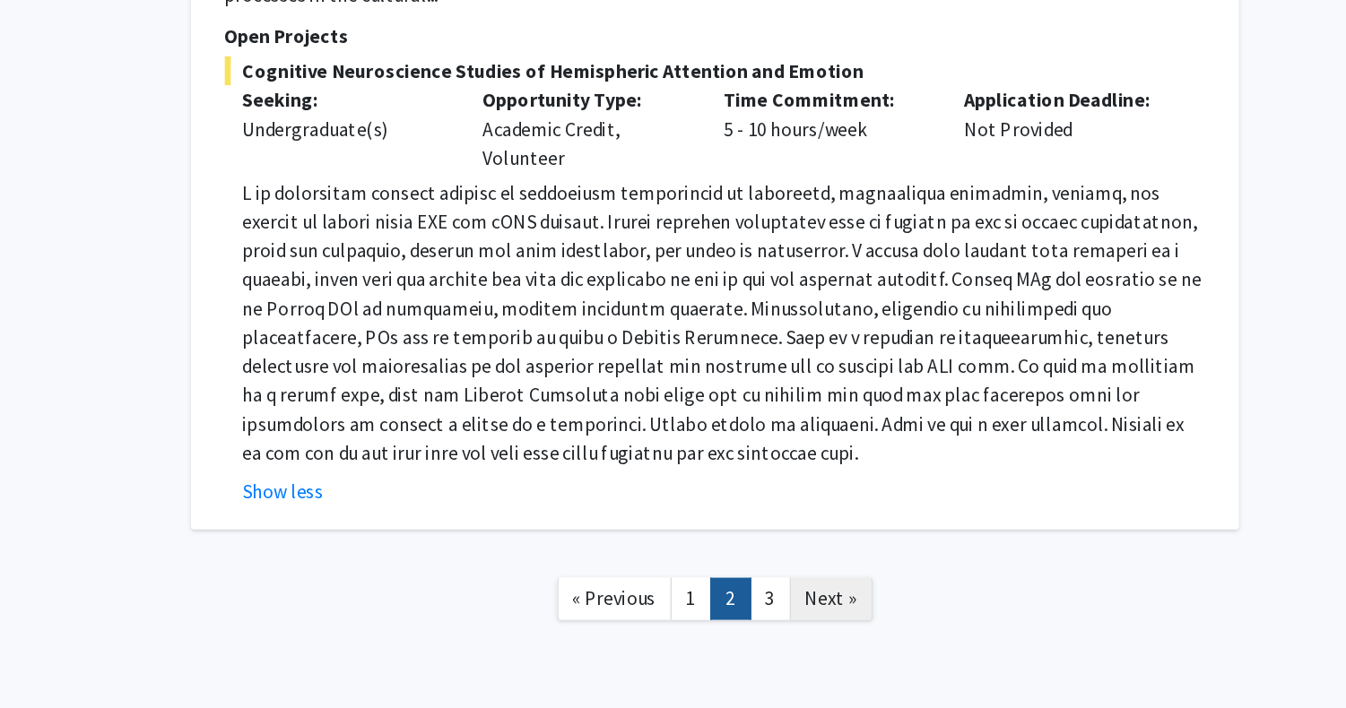
click at [880, 617] on span "Next »" at bounding box center [894, 626] width 39 height 18
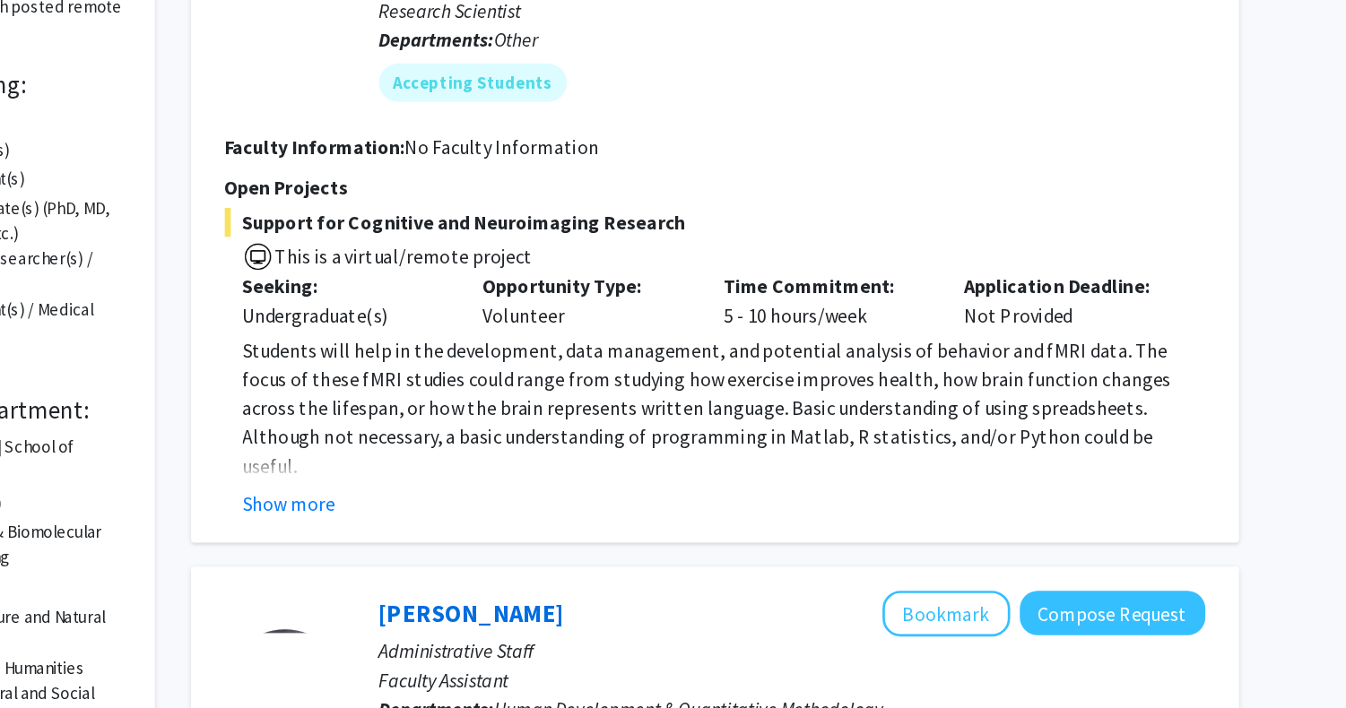
scroll to position [82, 0]
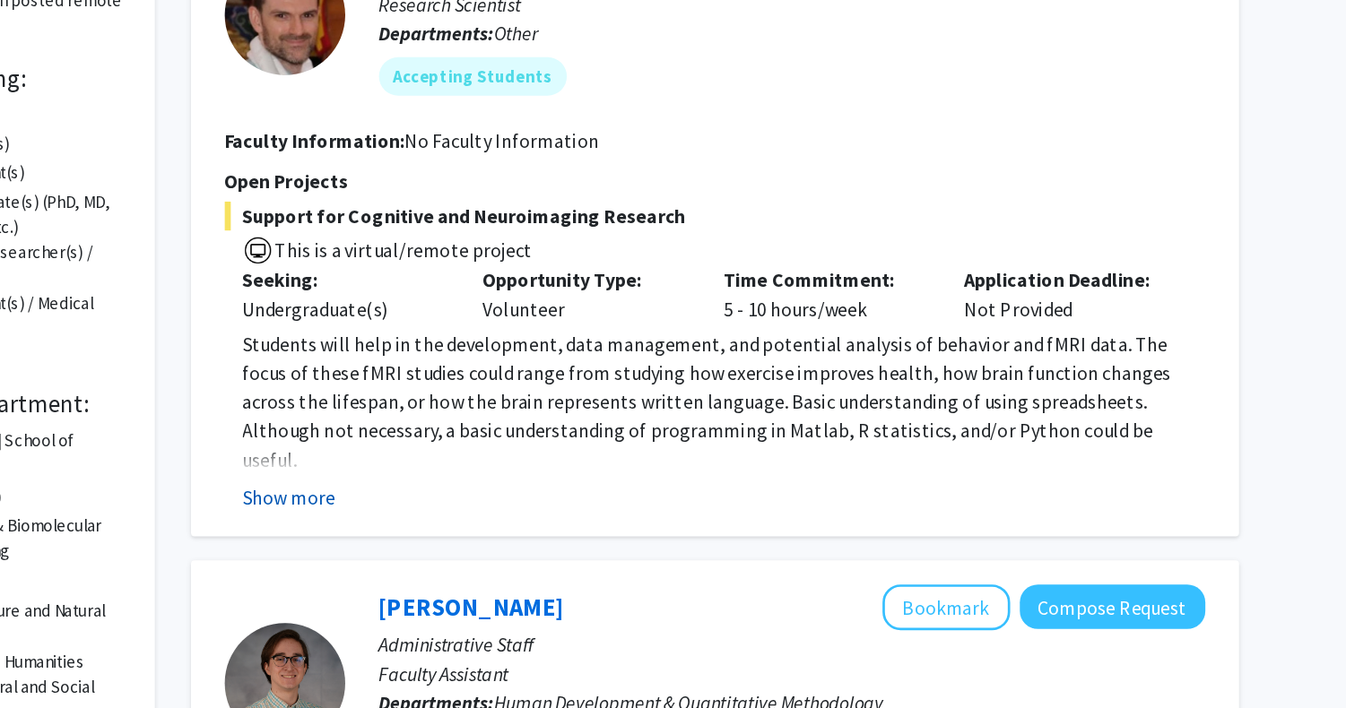
click at [503, 547] on button "Show more" at bounding box center [490, 552] width 69 height 22
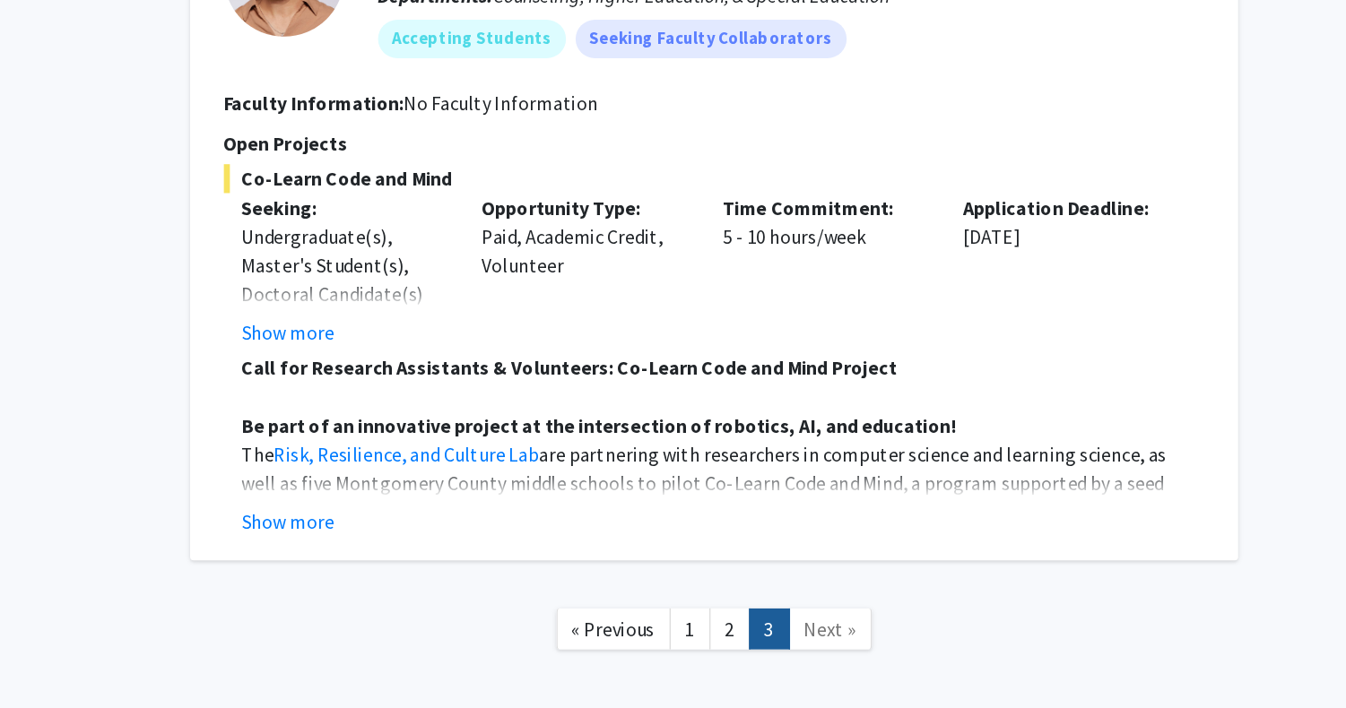
scroll to position [2250, 0]
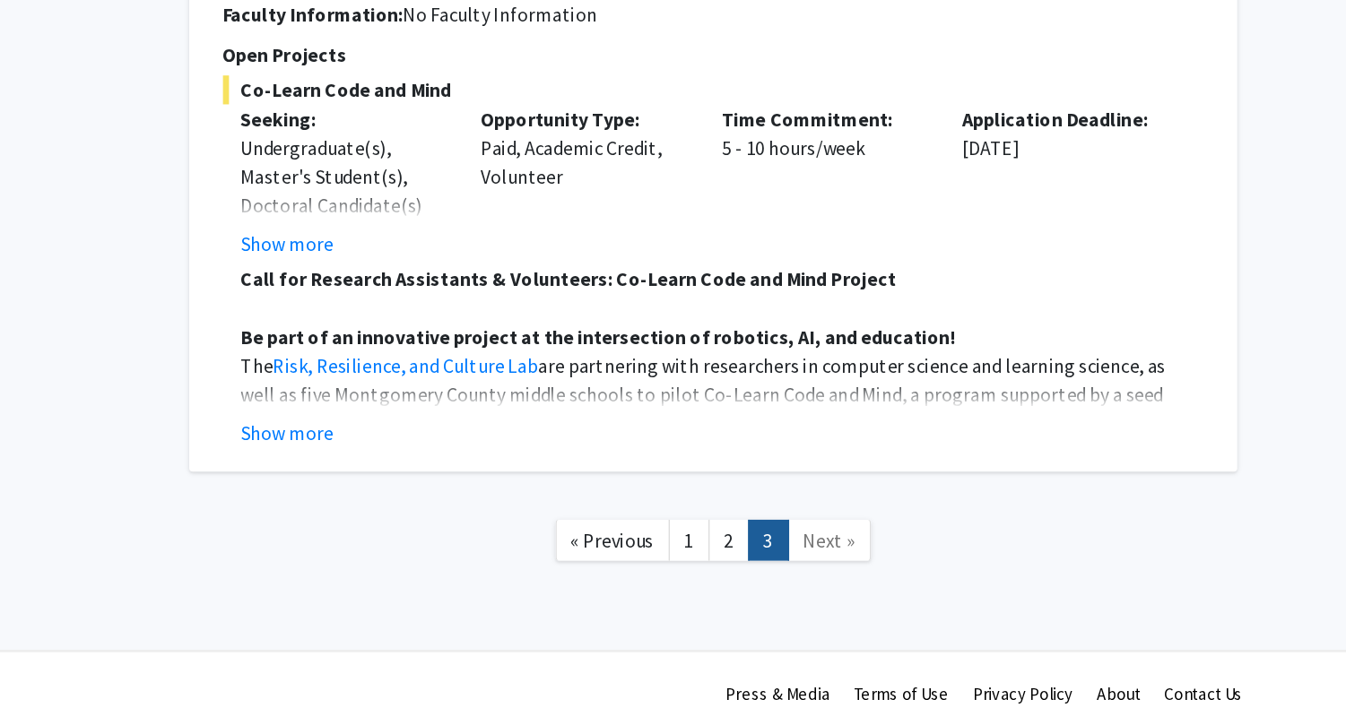
click at [888, 574] on span "Next »" at bounding box center [894, 583] width 39 height 18
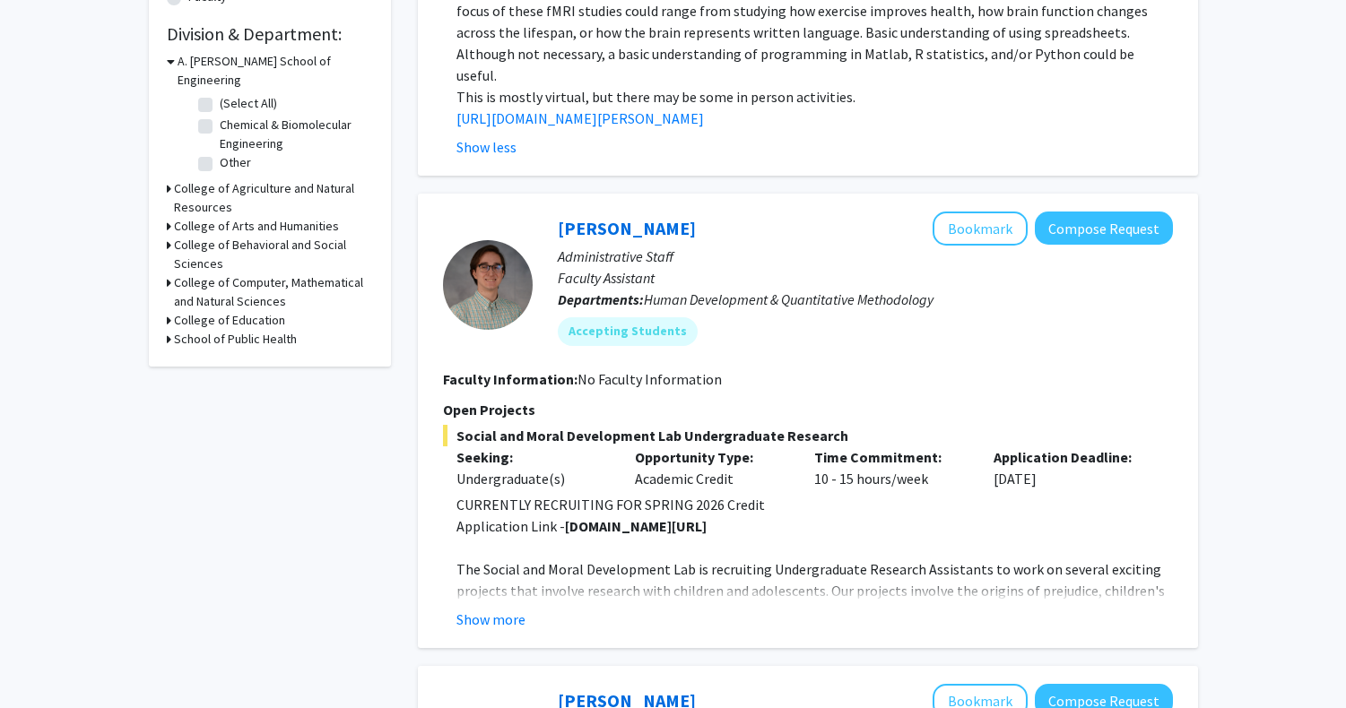
scroll to position [0, 0]
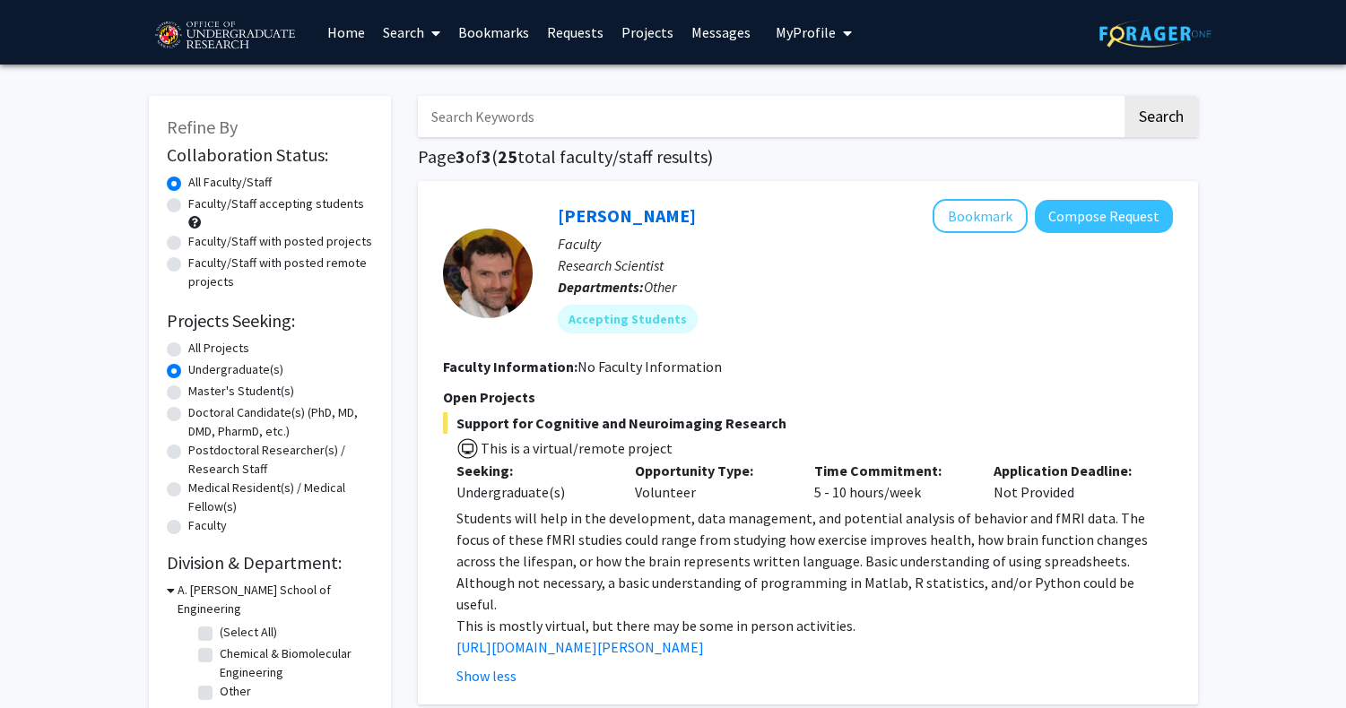
click at [770, 46] on button "My Profile" at bounding box center [813, 32] width 87 height 65
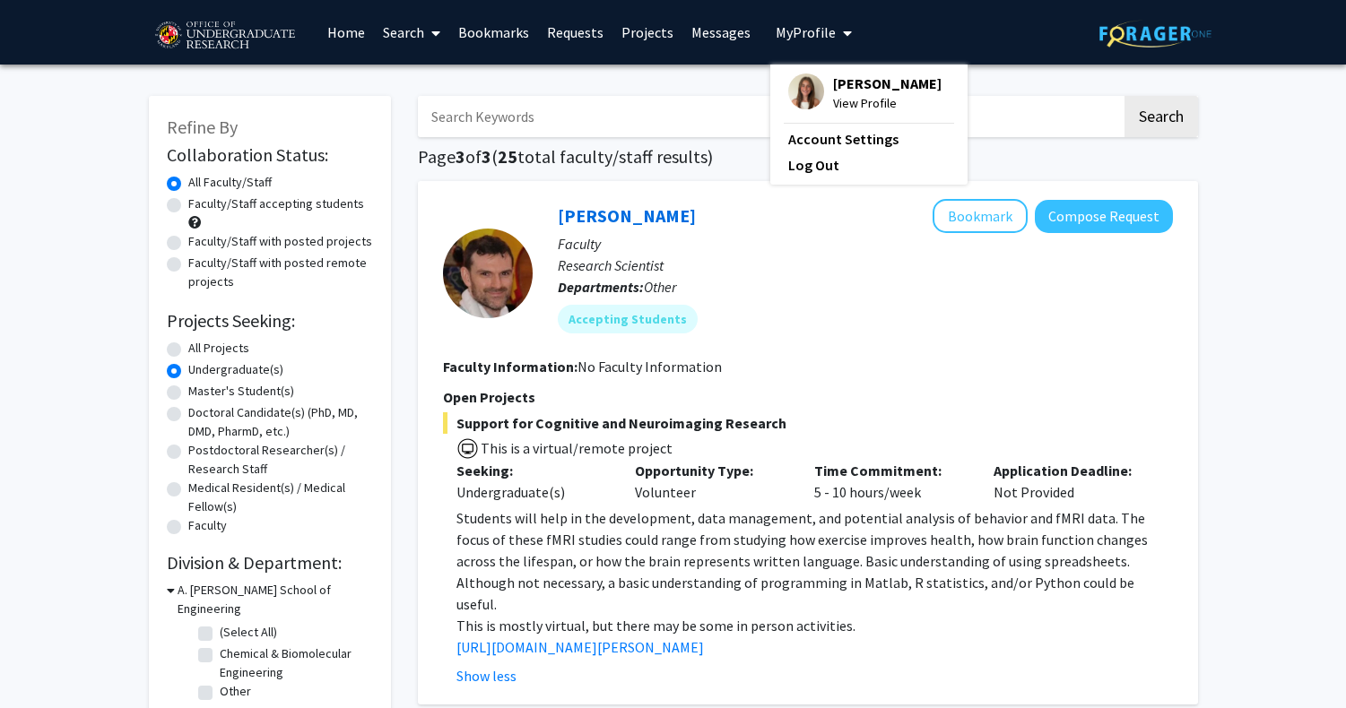
click at [833, 94] on span "View Profile" at bounding box center [887, 103] width 109 height 20
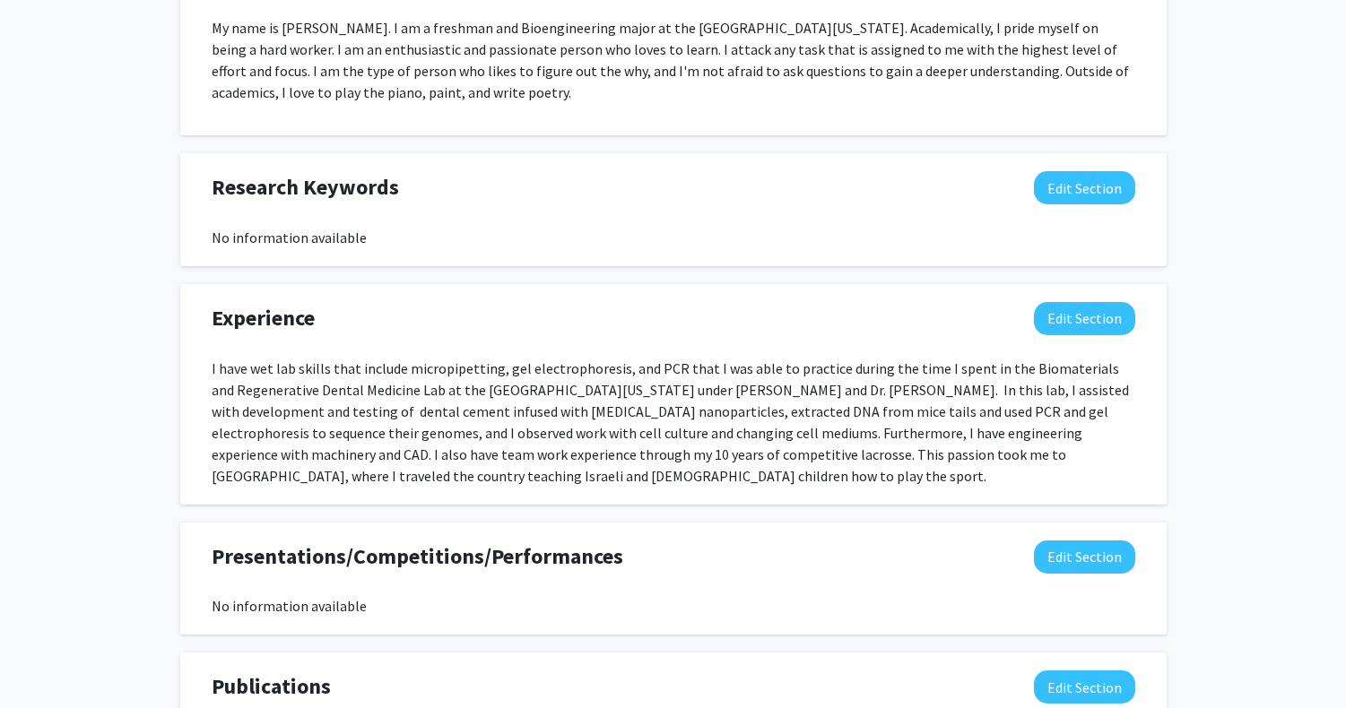
scroll to position [894, 0]
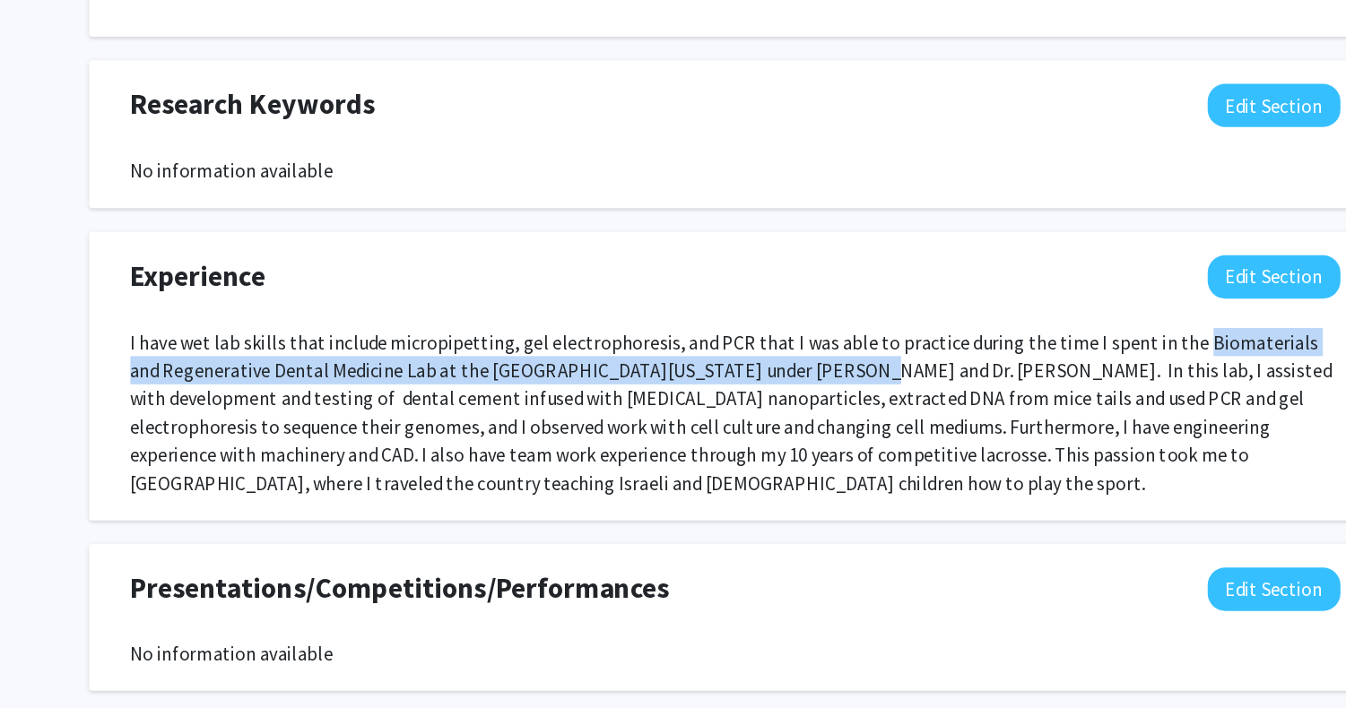
drag, startPoint x: 1003, startPoint y: 361, endPoint x: 703, endPoint y: 386, distance: 301.4
click at [703, 386] on div "I have wet lab skills that include micropipetting, gel electrophoresis, and PCR…" at bounding box center [674, 418] width 924 height 129
copy div "Biomaterials and Regenerative Dental Medicine Lab at the University of Maryland…"
